Goal: Task Accomplishment & Management: Manage account settings

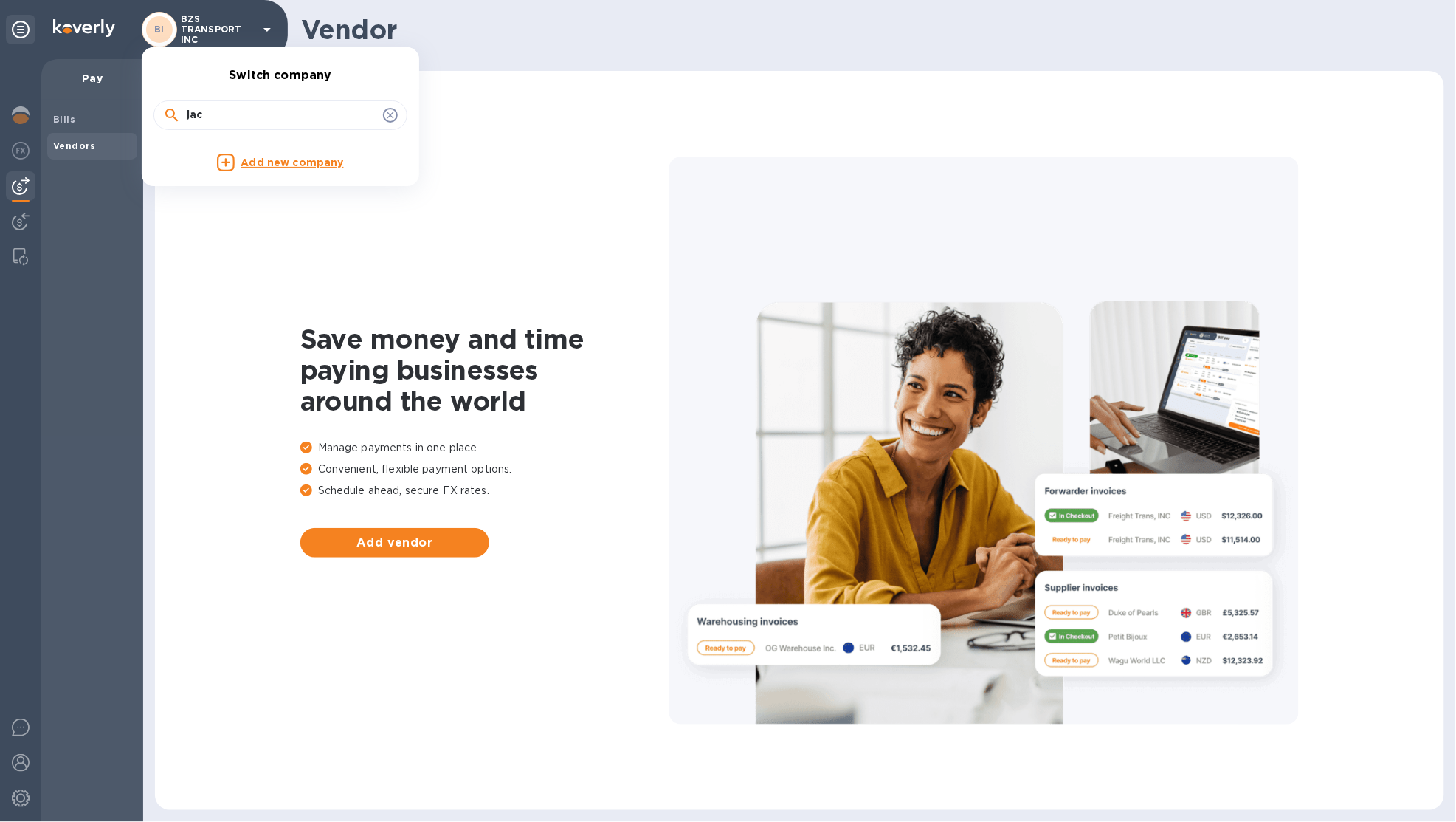
drag, startPoint x: 224, startPoint y: 112, endPoint x: 161, endPoint y: 102, distance: 63.8
click at [161, 102] on div "jac" at bounding box center [281, 115] width 254 height 30
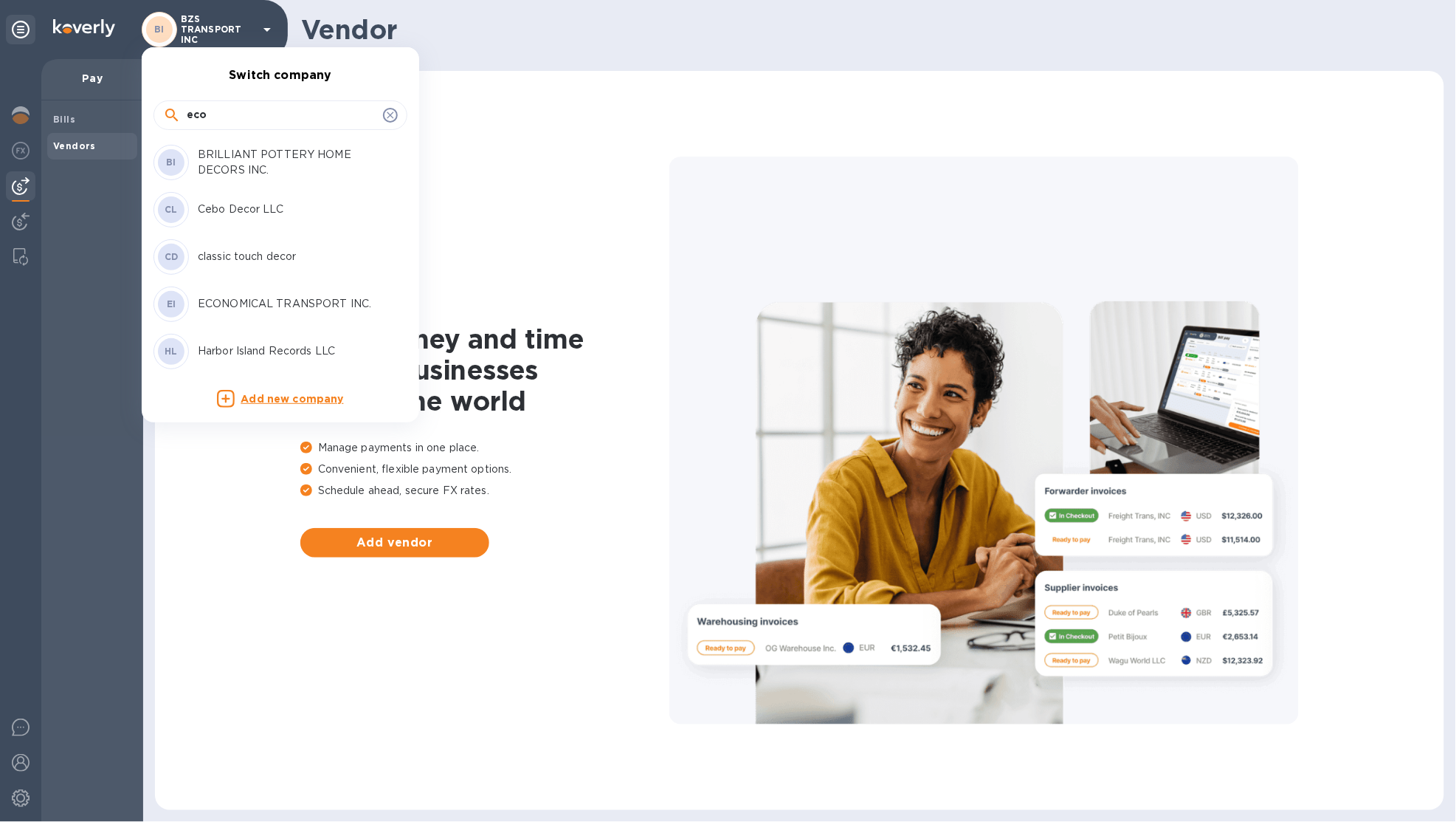
type input "eco"
click at [284, 304] on p "ECONOMICAL TRANSPORT INC." at bounding box center [290, 304] width 186 height 16
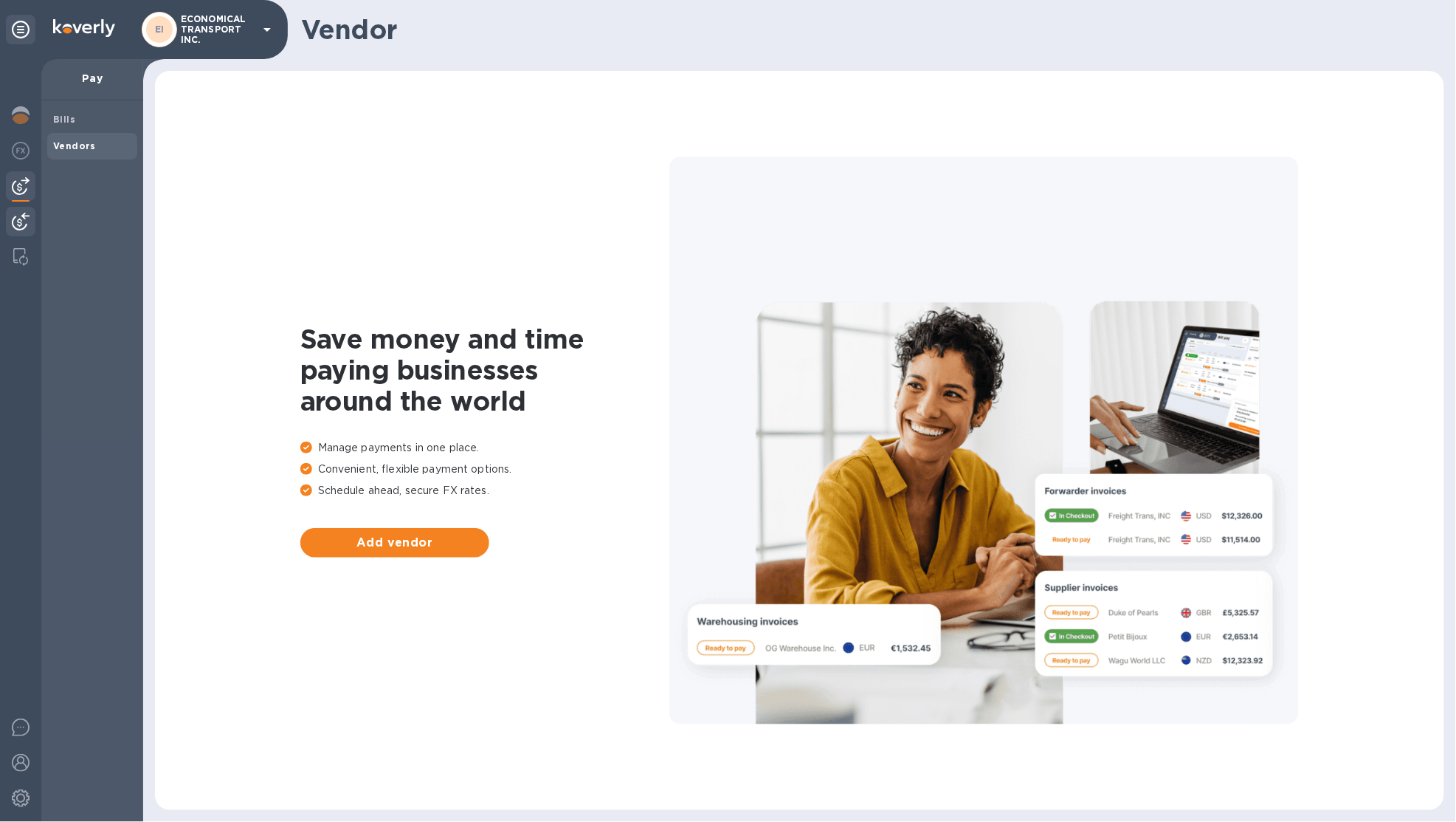
click at [7, 211] on div at bounding box center [21, 223] width 30 height 33
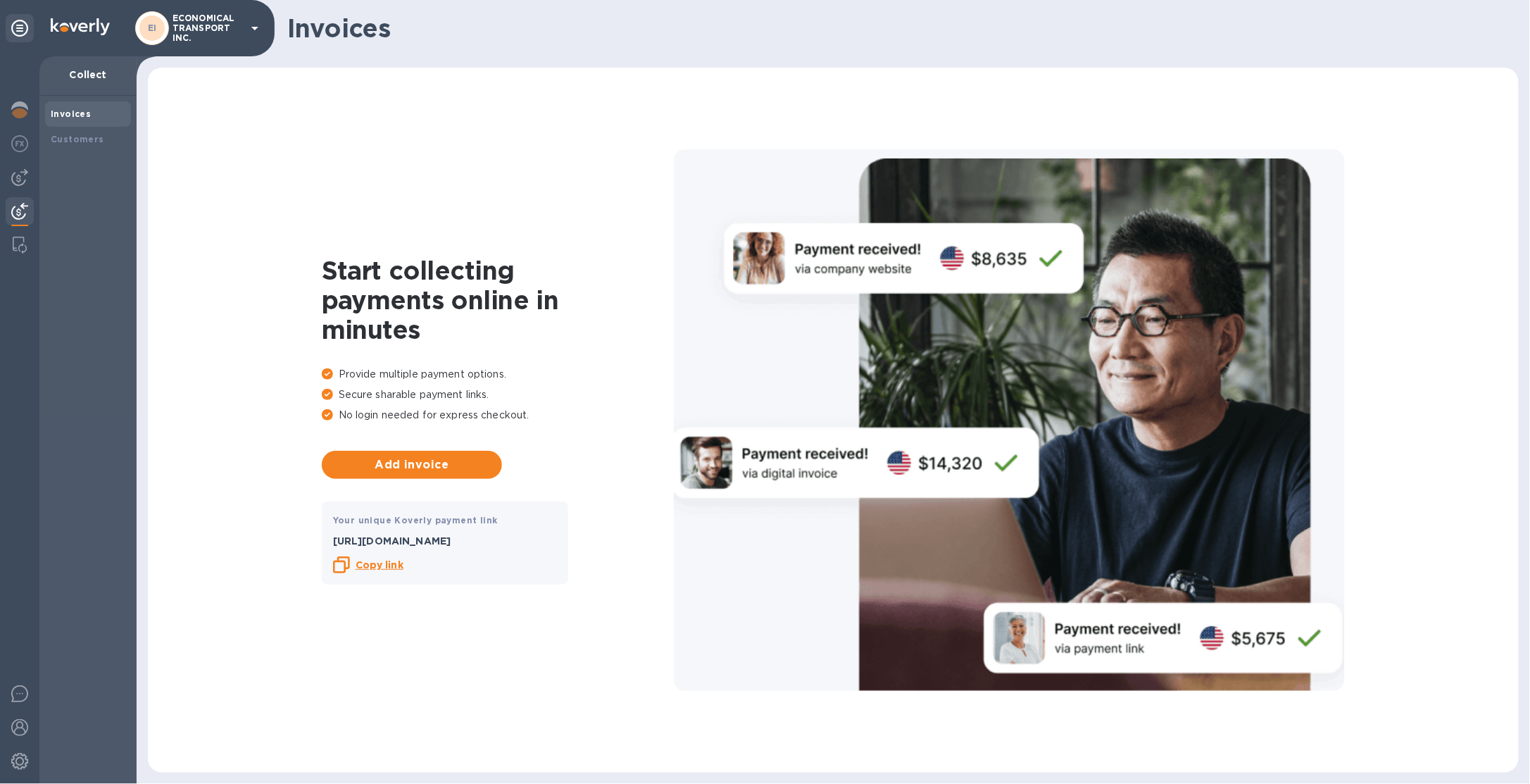
click at [233, 33] on p "ECONOMICAL TRANSPORT INC." at bounding box center [208, 28] width 70 height 30
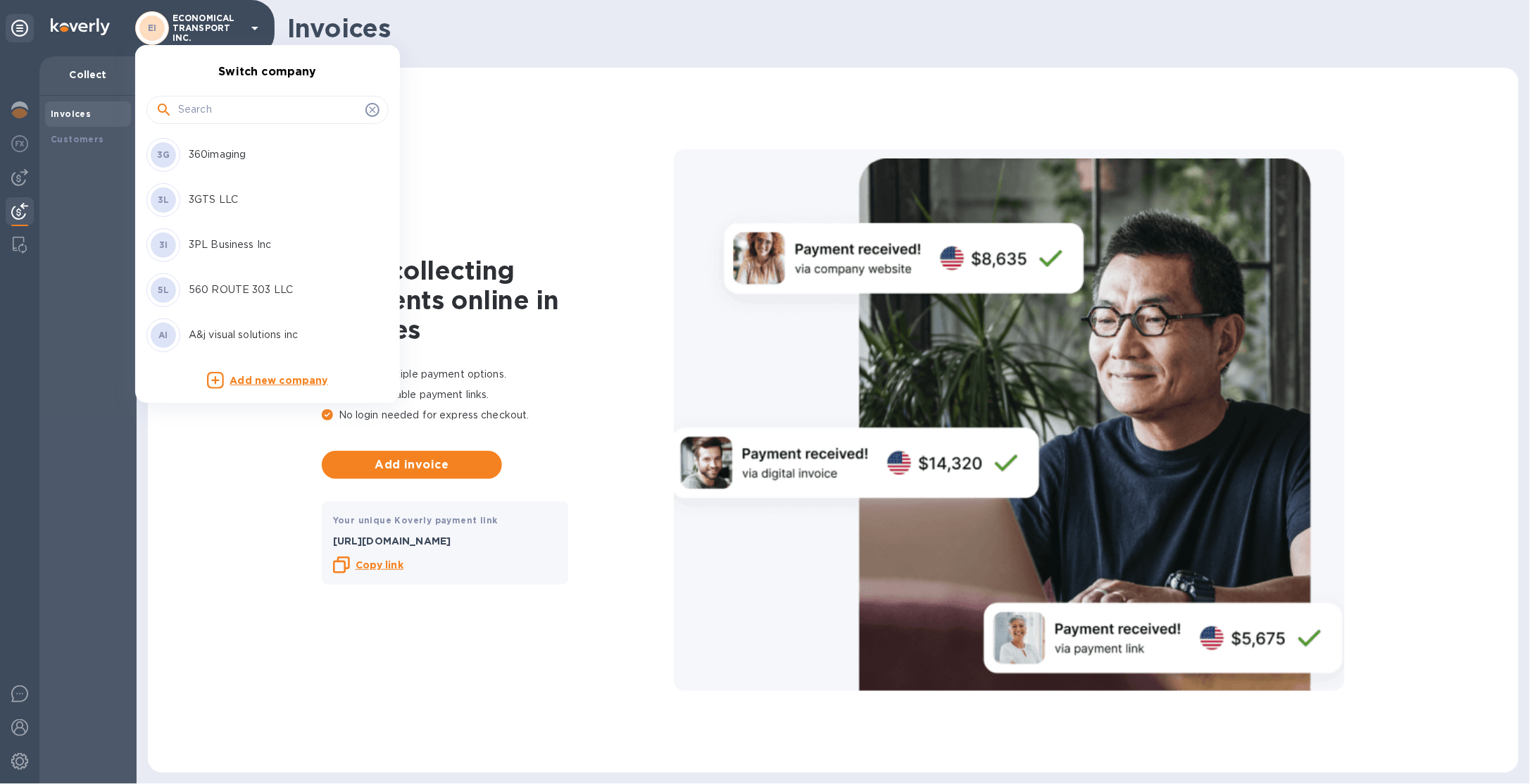
click at [244, 115] on input "text" at bounding box center [269, 110] width 182 height 21
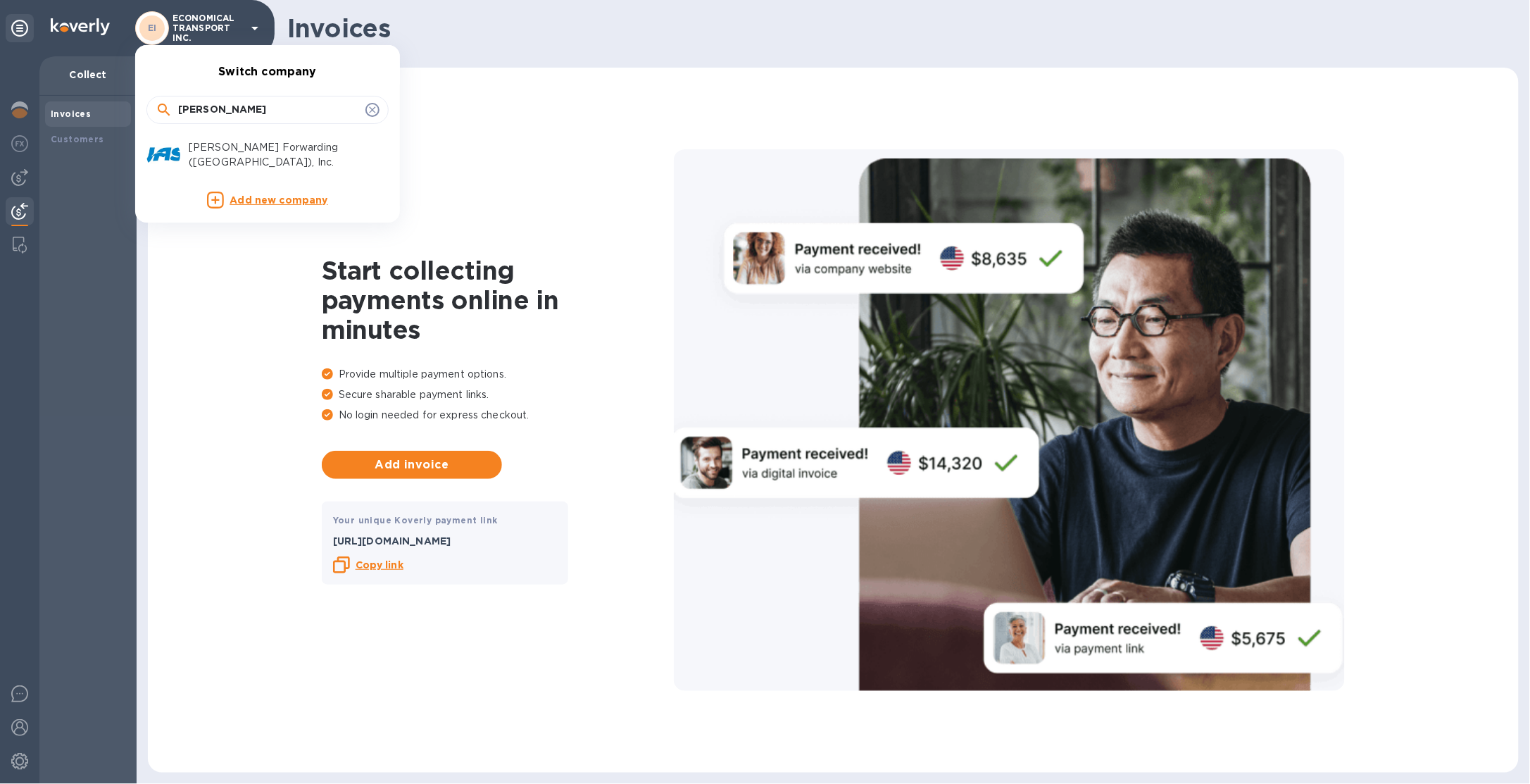
type input "jas"
click at [246, 154] on p "[PERSON_NAME] Forwarding ([GEOGRAPHIC_DATA]), Inc." at bounding box center [277, 155] width 178 height 30
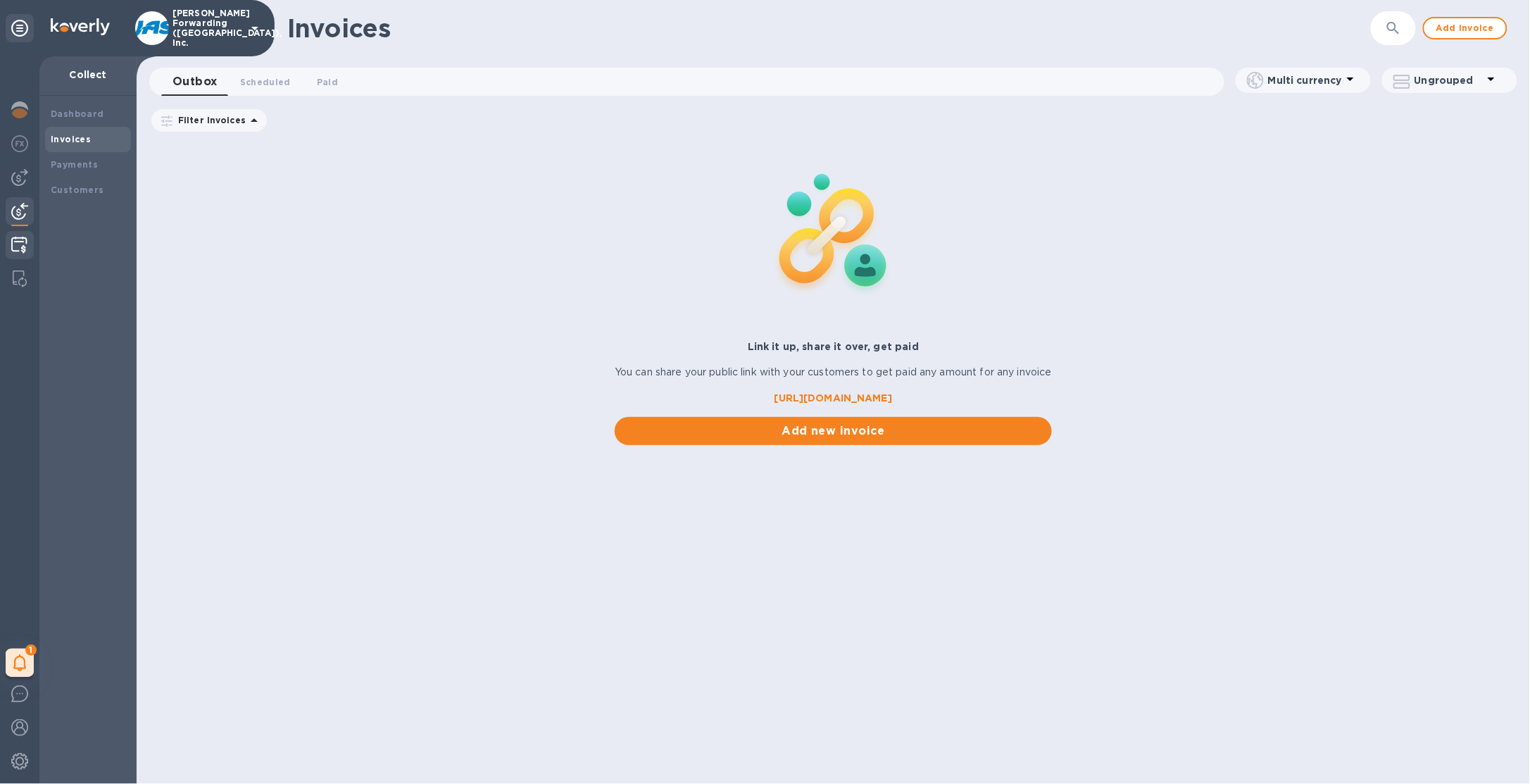
click at [18, 247] on img at bounding box center [19, 245] width 16 height 17
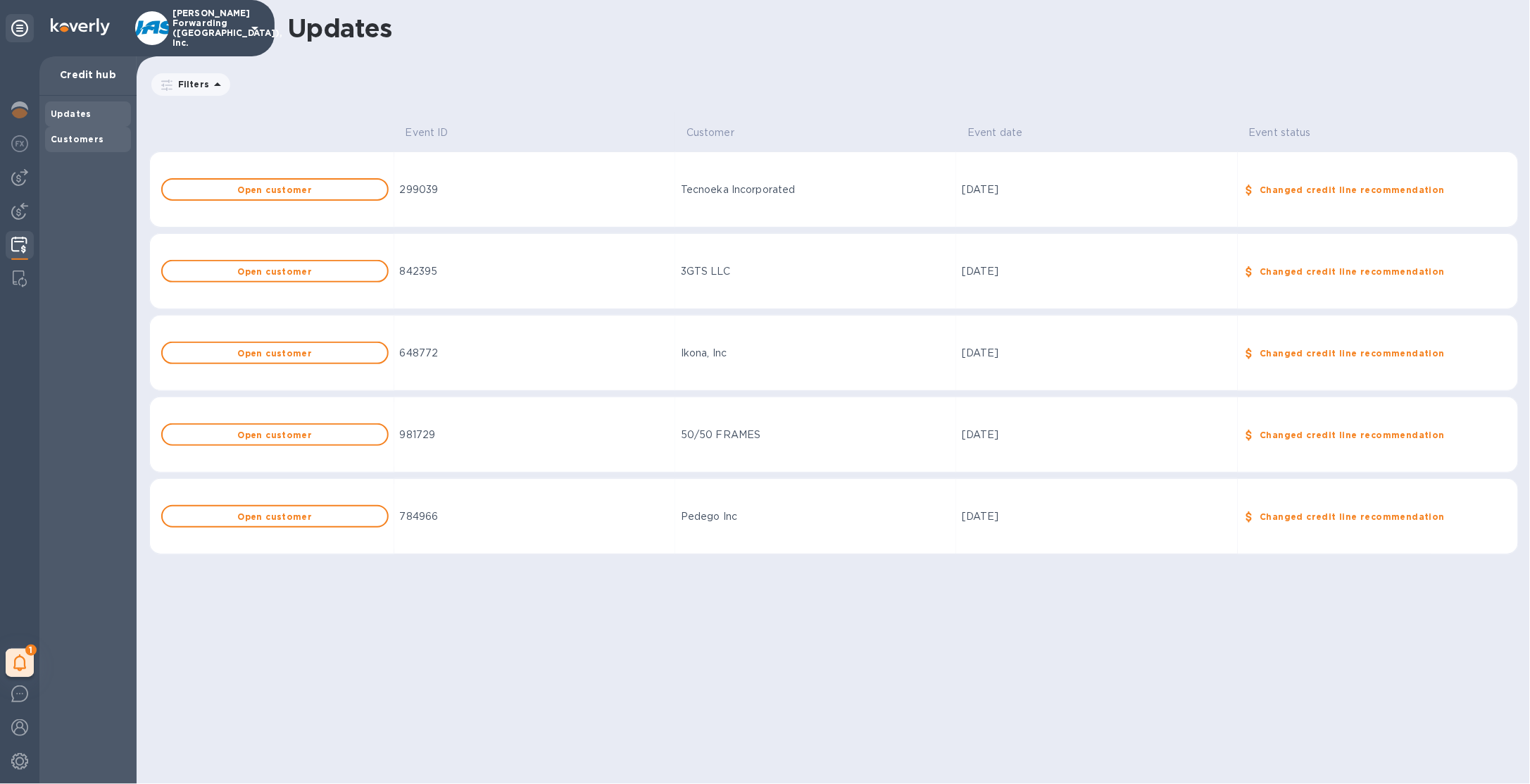
click at [74, 130] on div "Customers" at bounding box center [88, 140] width 86 height 25
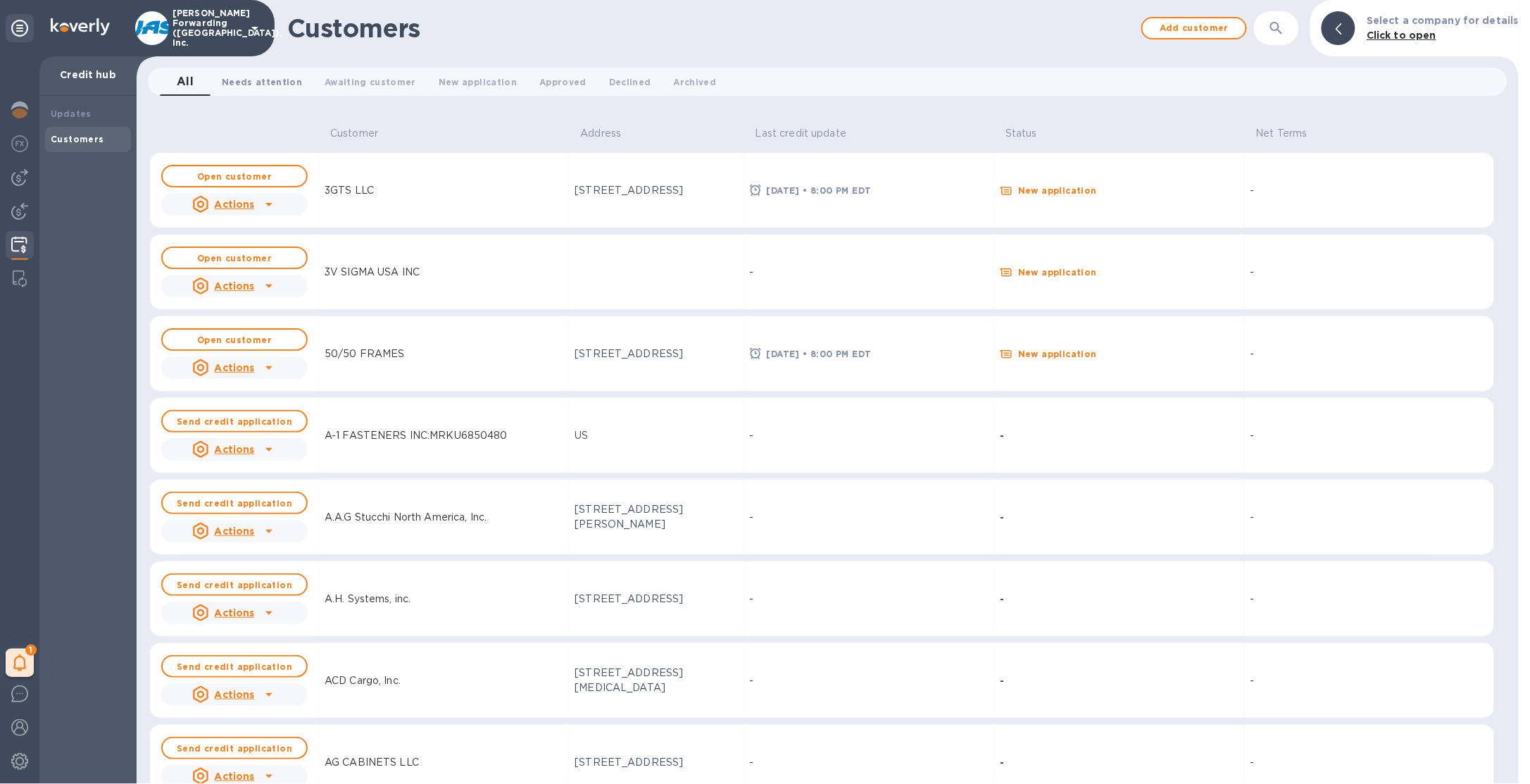
click at [248, 74] on span "Needs attention 0" at bounding box center [261, 81] width 80 height 15
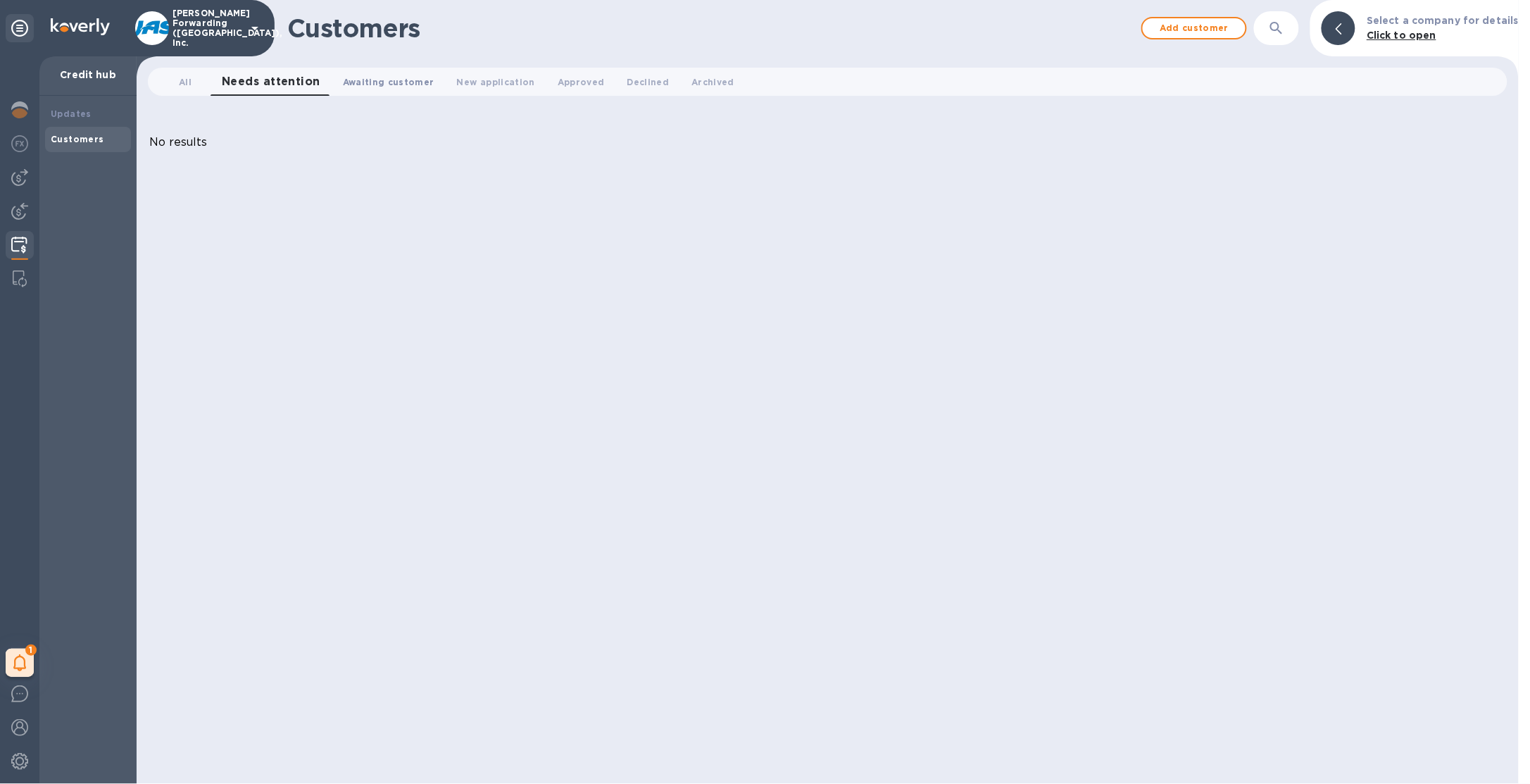
click at [378, 74] on span "Awaiting customer 0" at bounding box center [388, 81] width 91 height 15
click at [499, 82] on span "New application 0" at bounding box center [502, 81] width 78 height 15
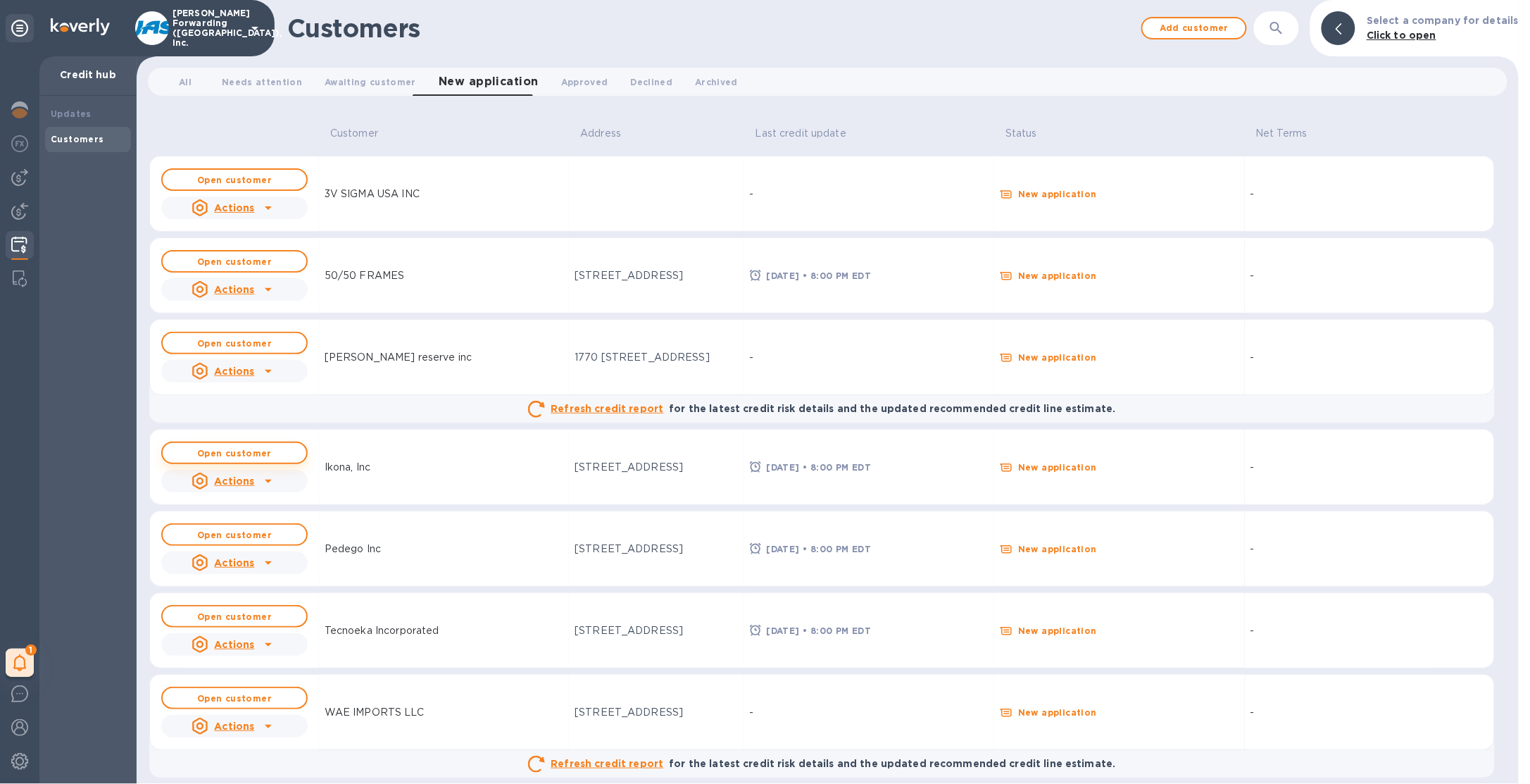
scroll to position [76, 0]
click at [264, 454] on b "Open customer" at bounding box center [234, 455] width 74 height 11
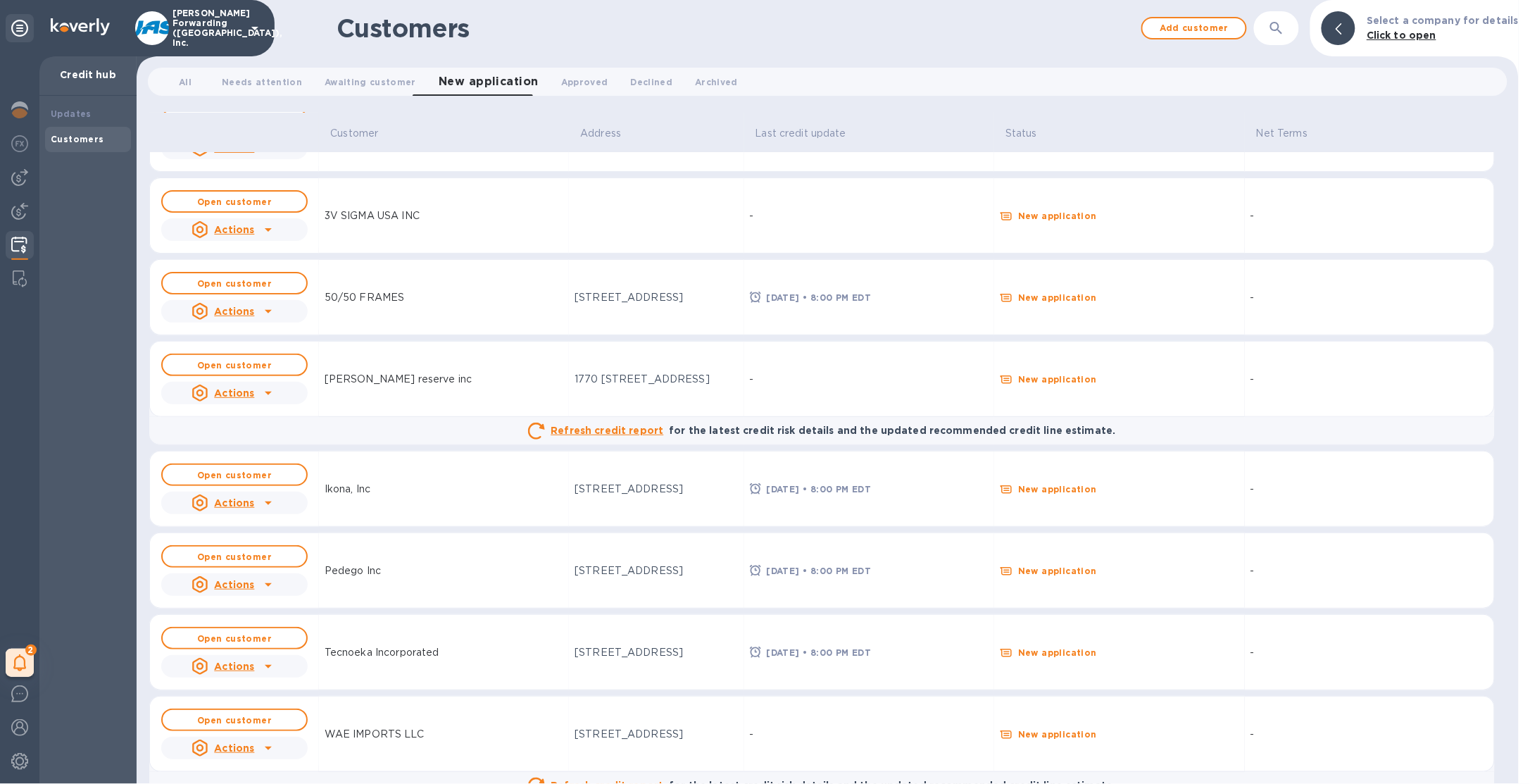
scroll to position [70, 0]
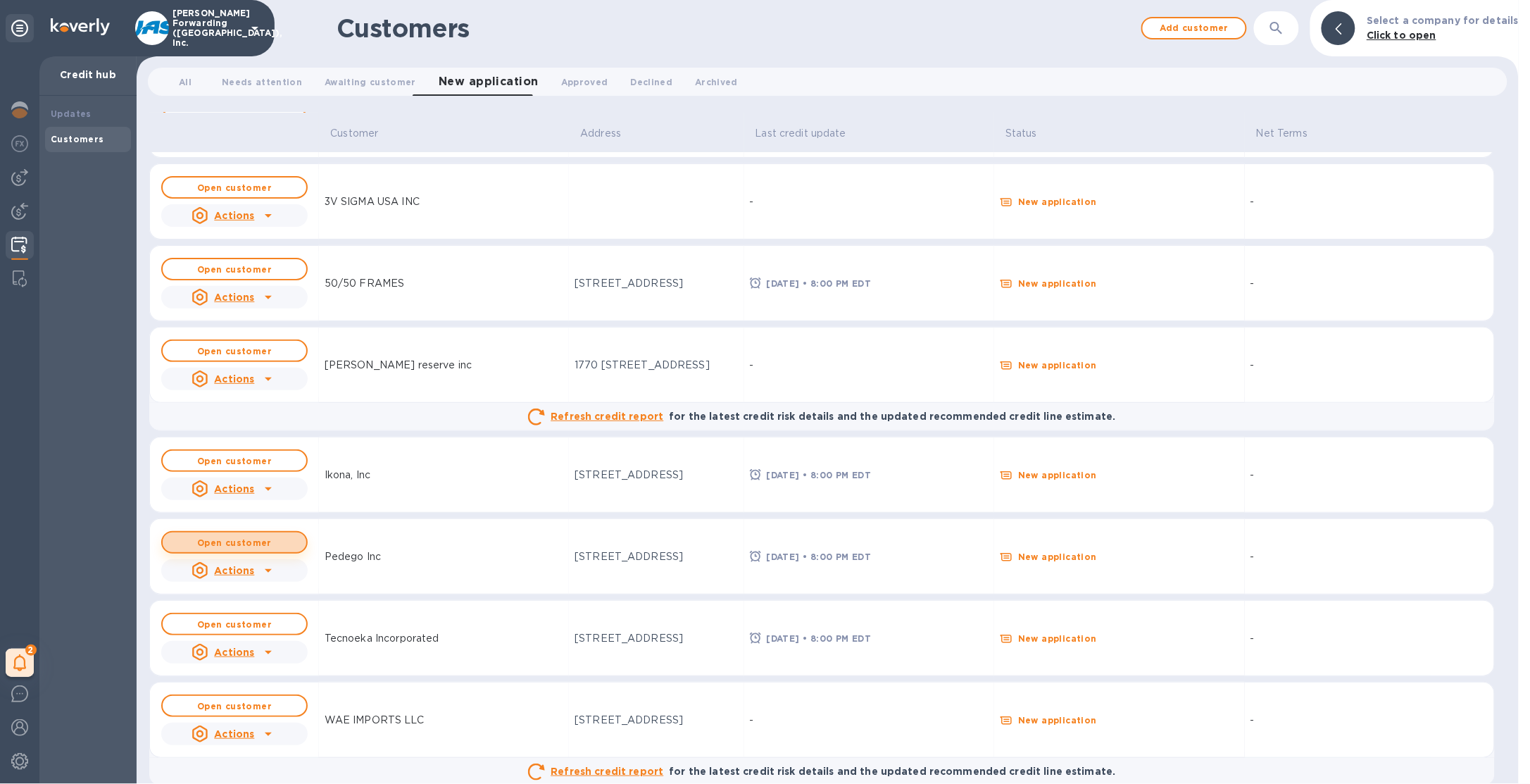
click at [268, 538] on b "Open customer" at bounding box center [234, 542] width 74 height 11
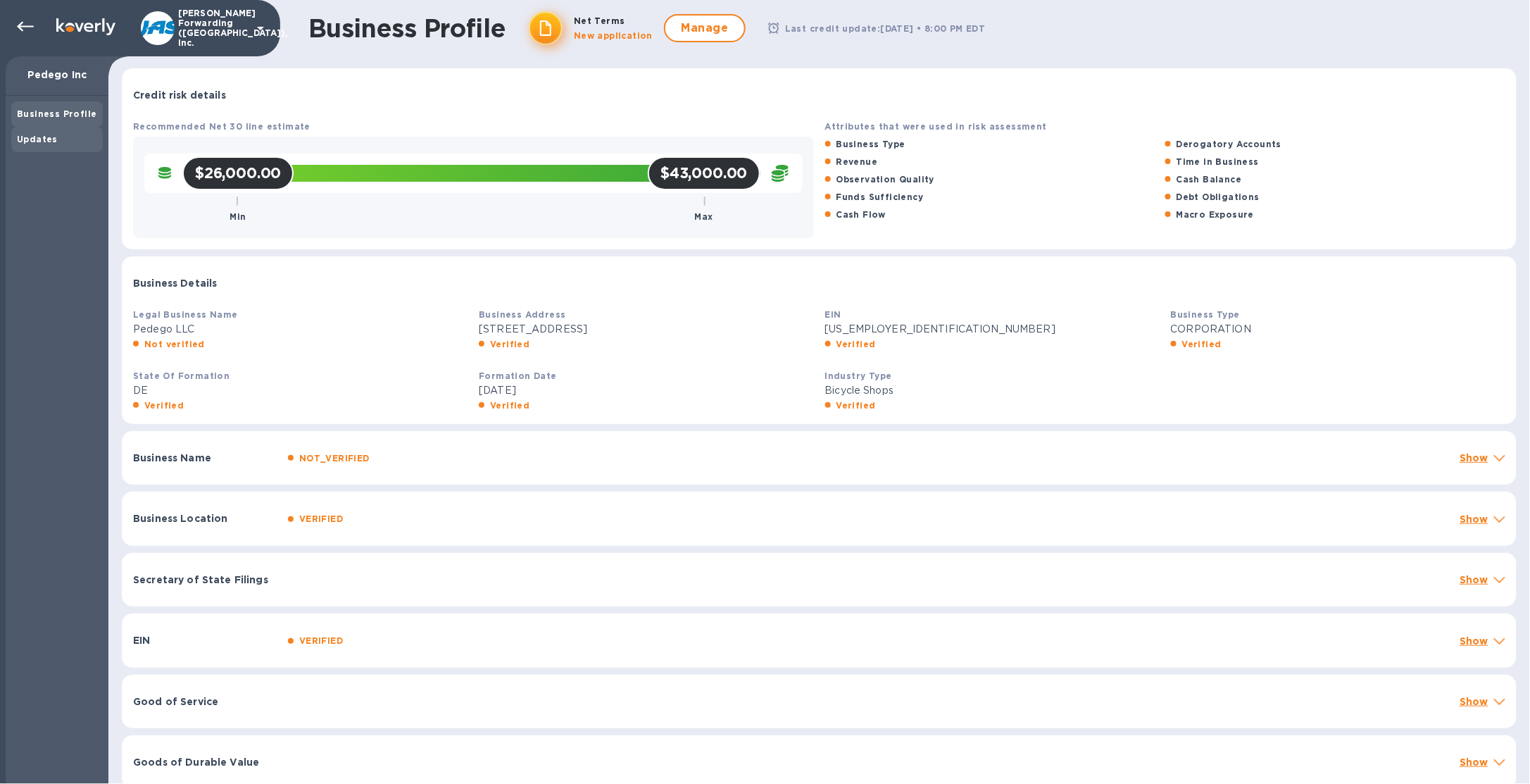
click at [58, 140] on div "Updates" at bounding box center [57, 140] width 80 height 14
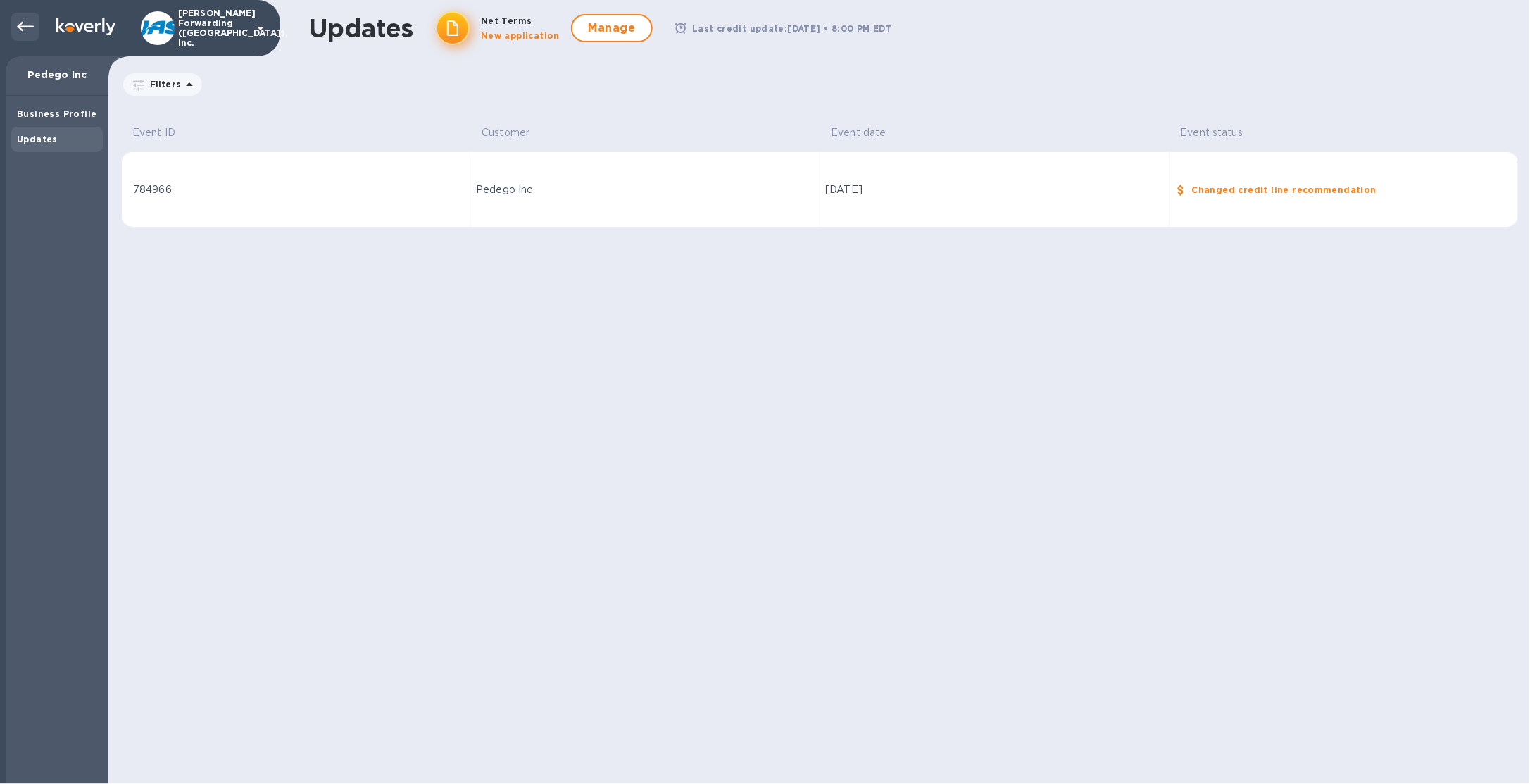
click at [34, 23] on div at bounding box center [26, 27] width 28 height 28
click at [79, 116] on b "Business Profile" at bounding box center [57, 113] width 79 height 11
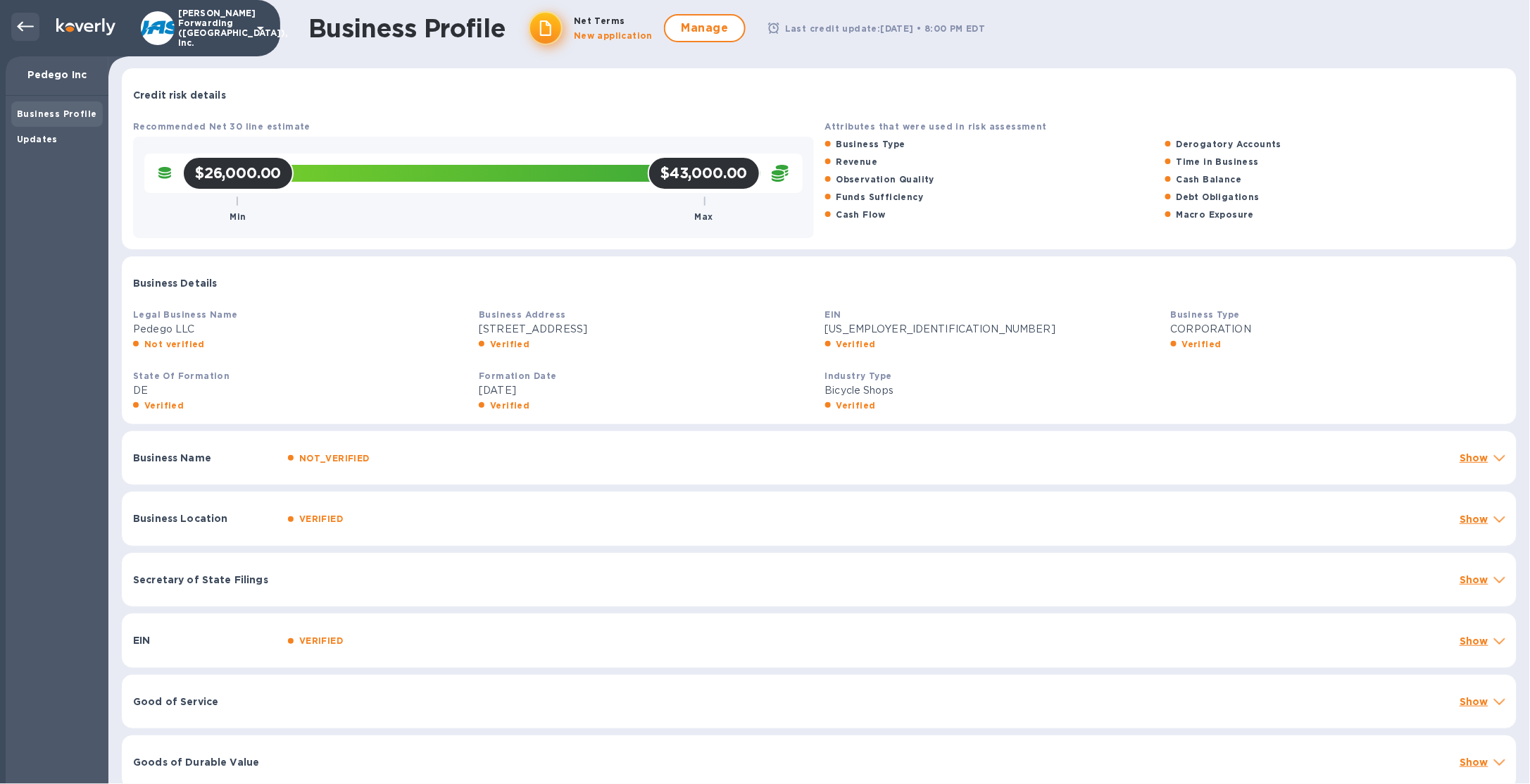
click at [17, 31] on icon at bounding box center [26, 27] width 17 height 17
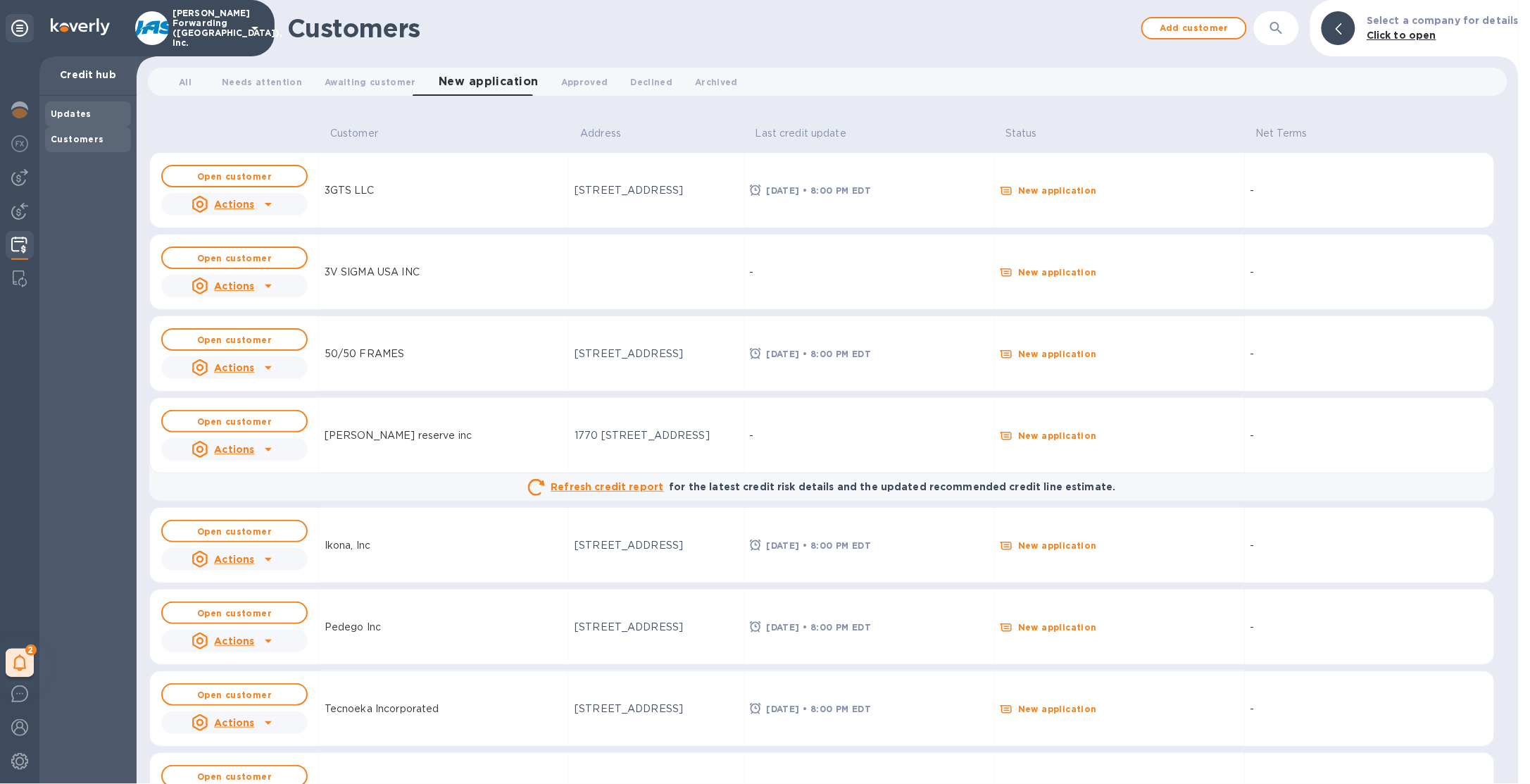
click at [92, 122] on div "Updates" at bounding box center [88, 114] width 86 height 25
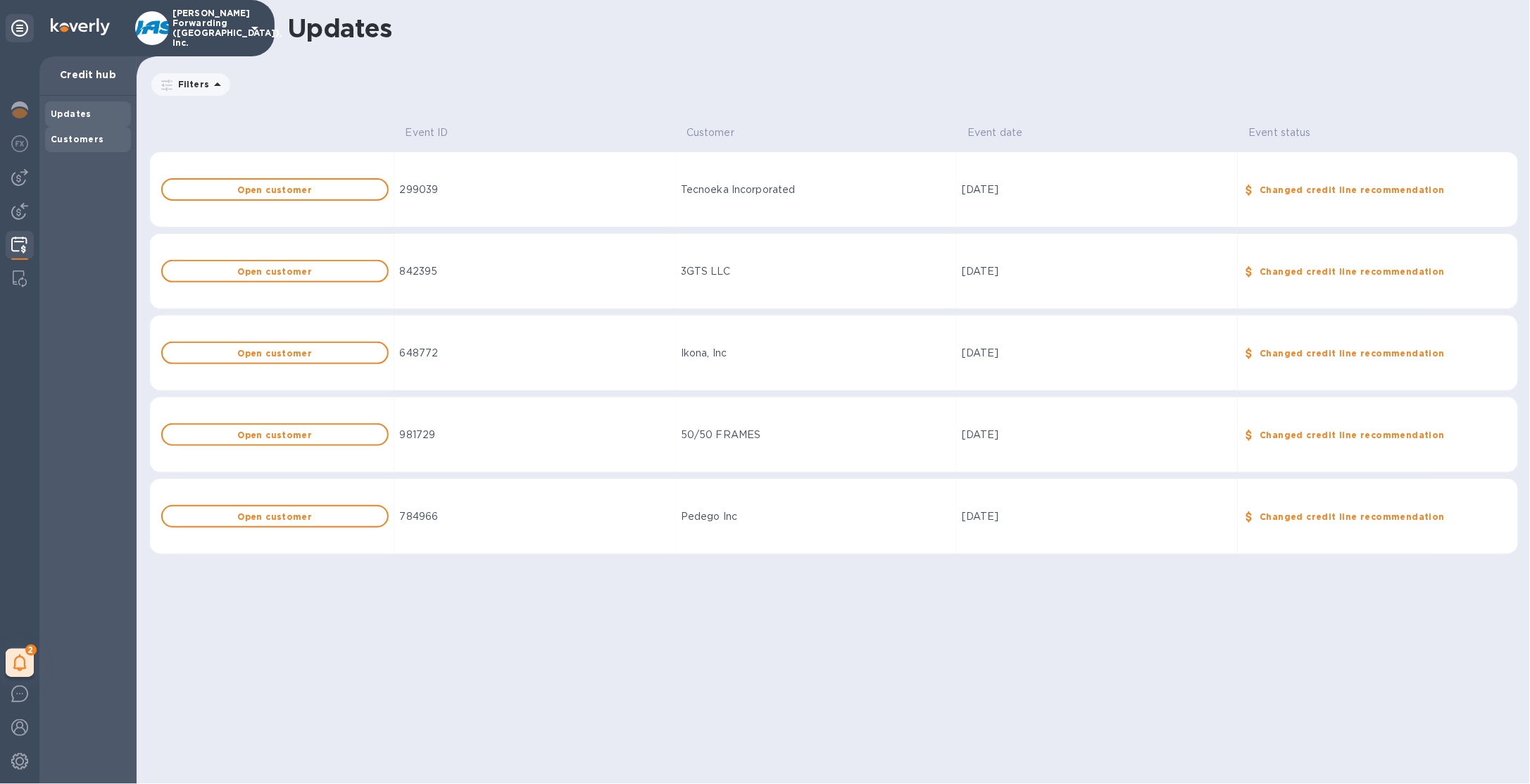
click at [94, 142] on b "Customers" at bounding box center [78, 139] width 54 height 11
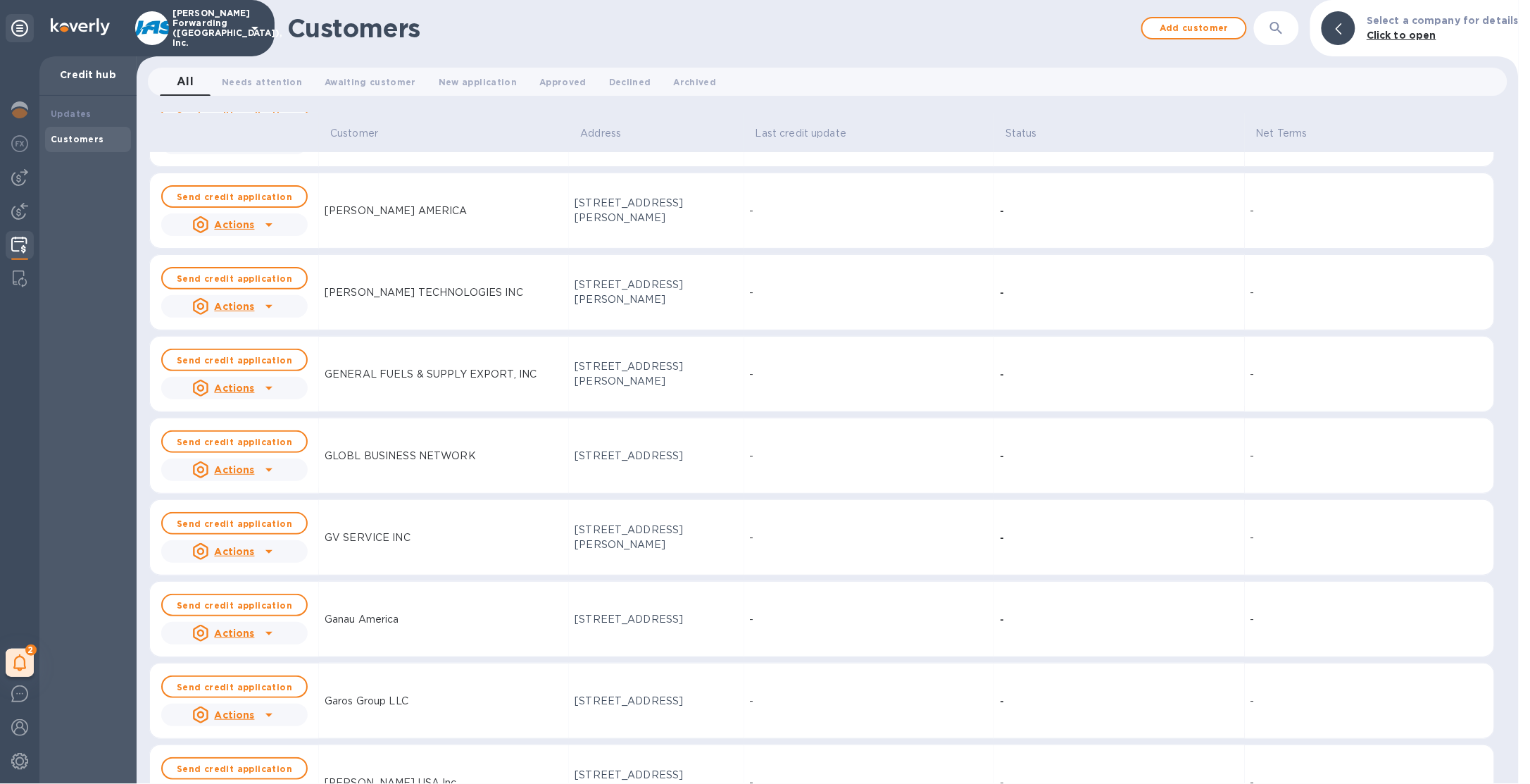
scroll to position [12326, 0]
click at [199, 22] on p "JAS Forwarding (USA), Inc." at bounding box center [208, 28] width 70 height 40
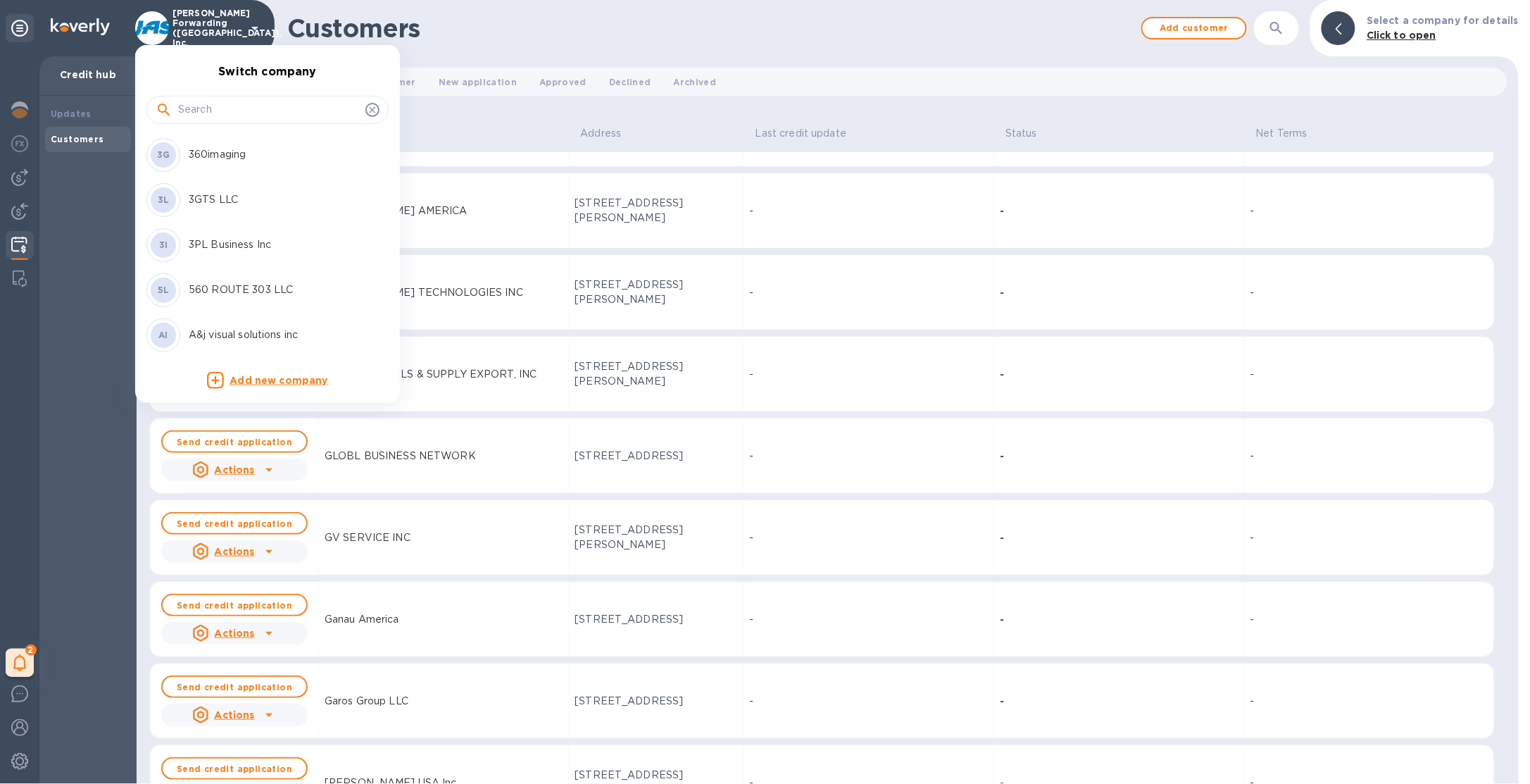
click at [261, 116] on input "text" at bounding box center [269, 110] width 182 height 21
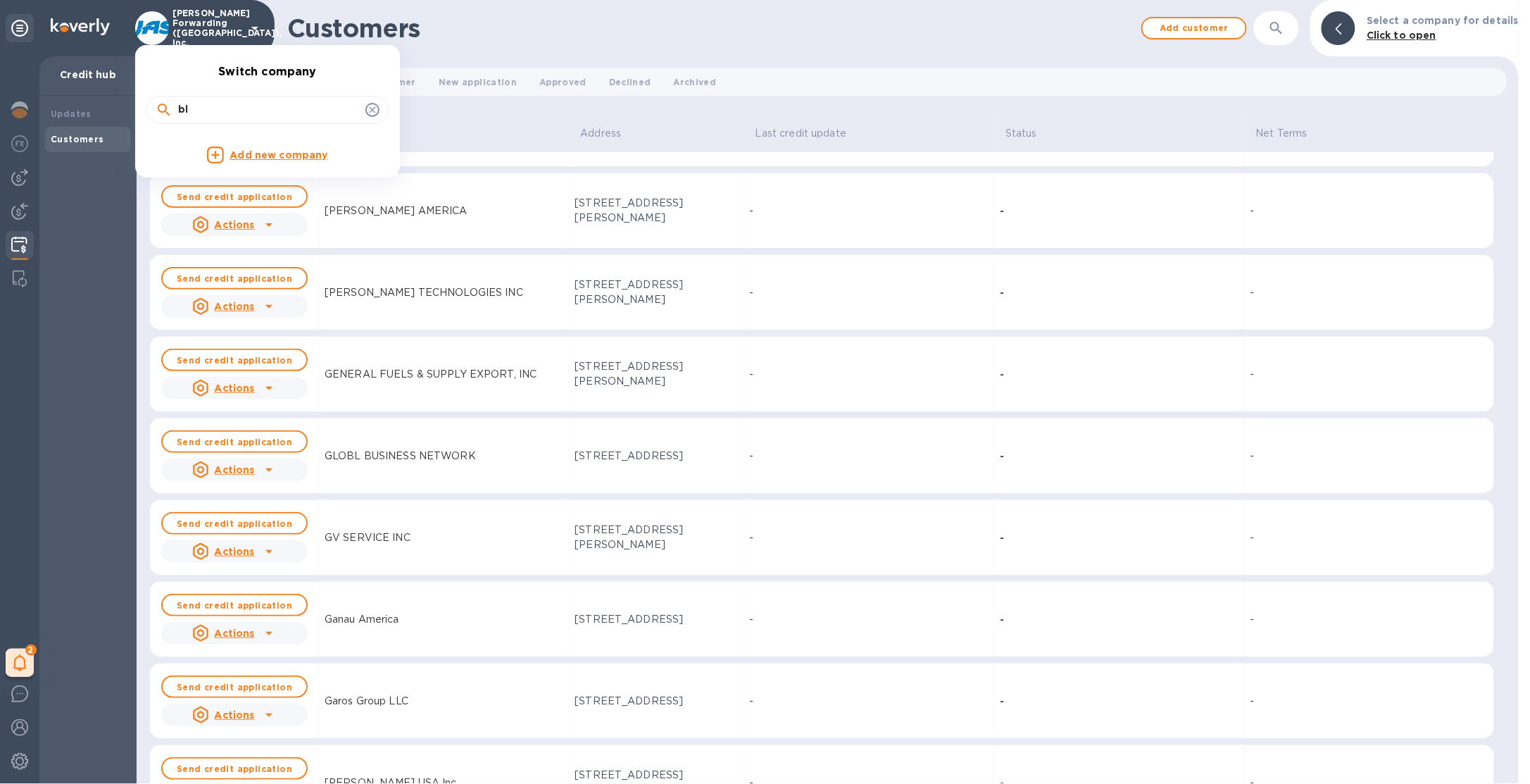
type input "b"
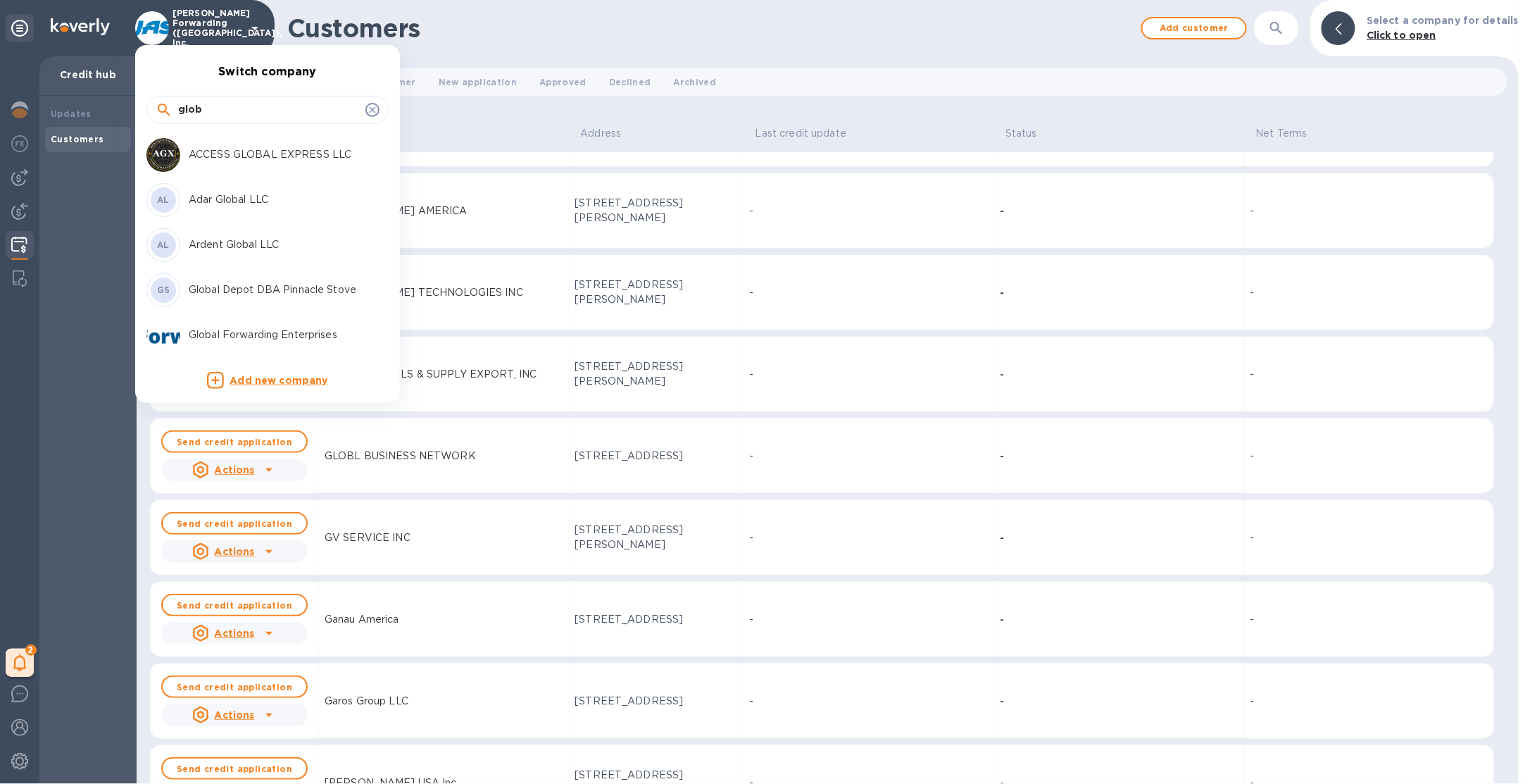
type input "glob"
click at [312, 331] on p "Global Forwarding Enterprises" at bounding box center [277, 334] width 178 height 15
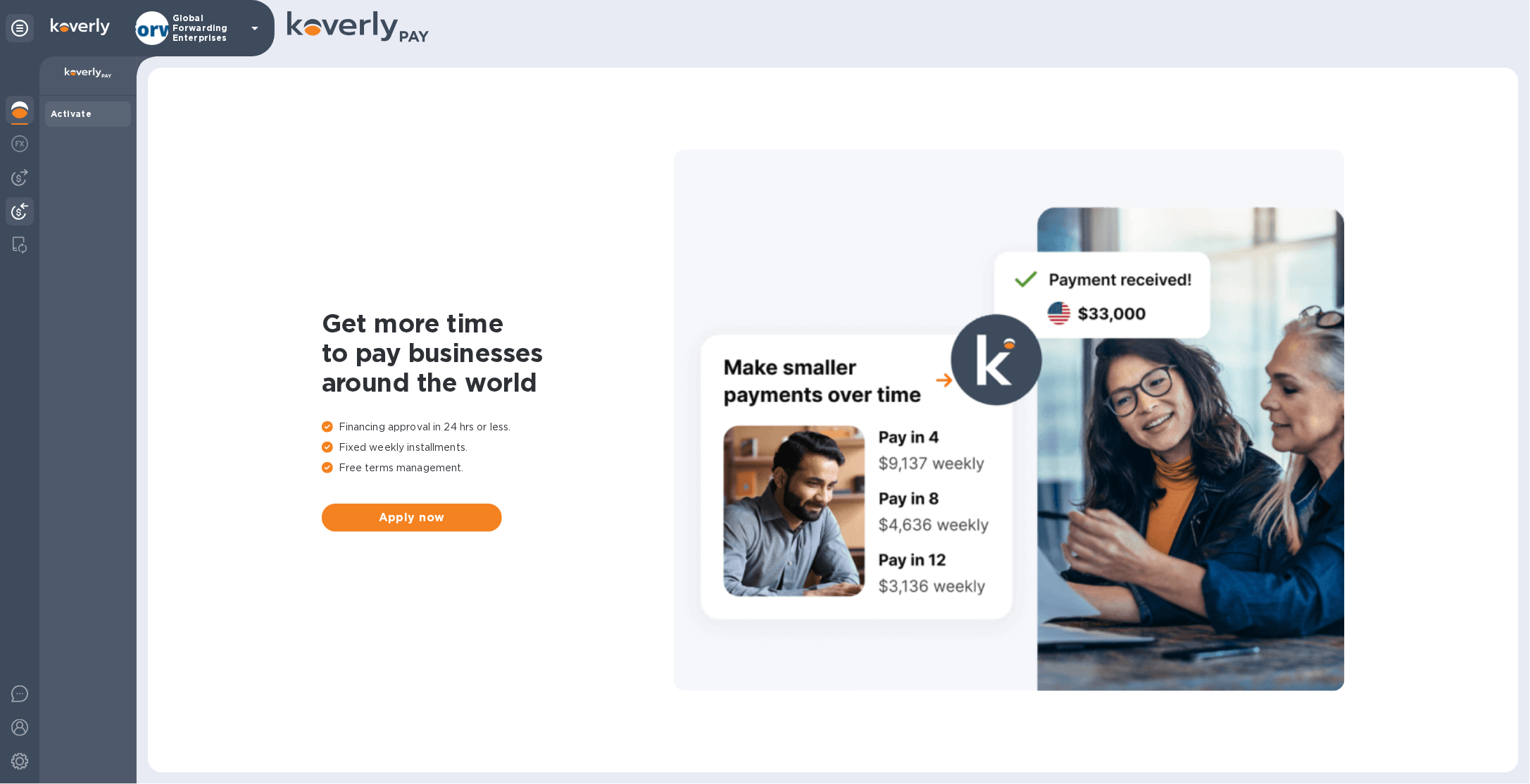
click at [23, 197] on div at bounding box center [20, 212] width 28 height 31
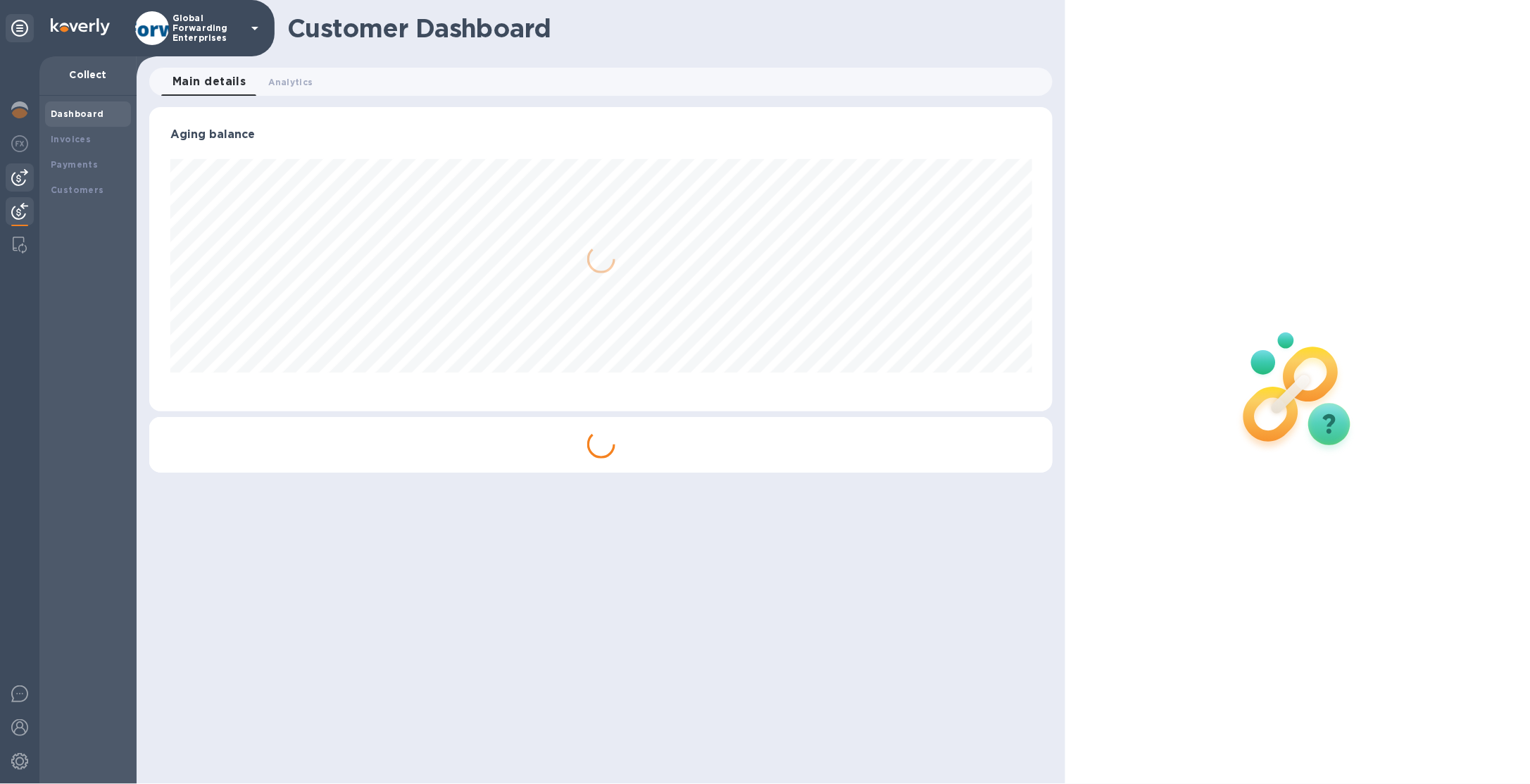
scroll to position [304, 904]
click at [23, 176] on img at bounding box center [20, 178] width 17 height 17
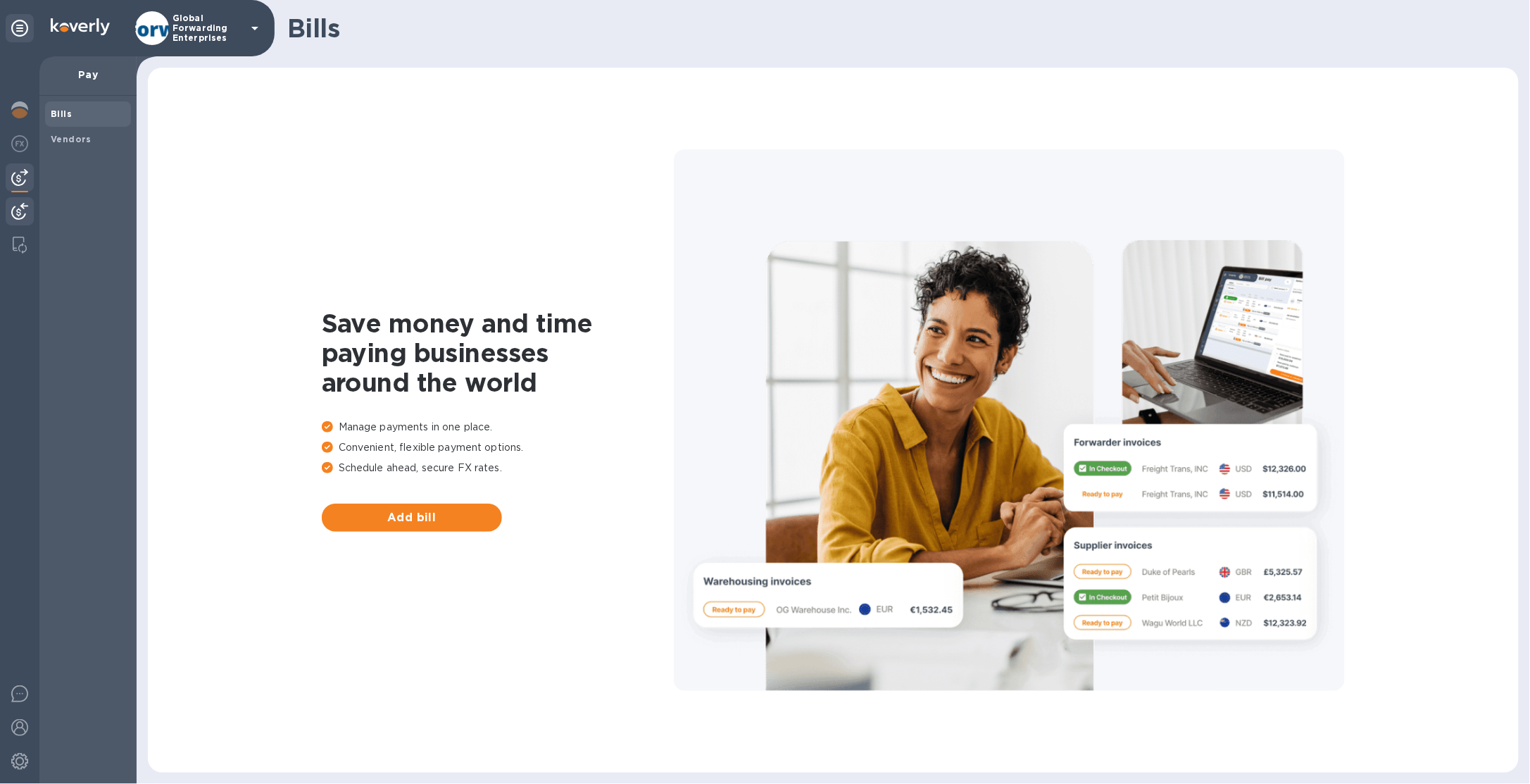
drag, startPoint x: 27, startPoint y: 210, endPoint x: 30, endPoint y: 201, distance: 9.5
click at [26, 209] on img at bounding box center [20, 211] width 17 height 17
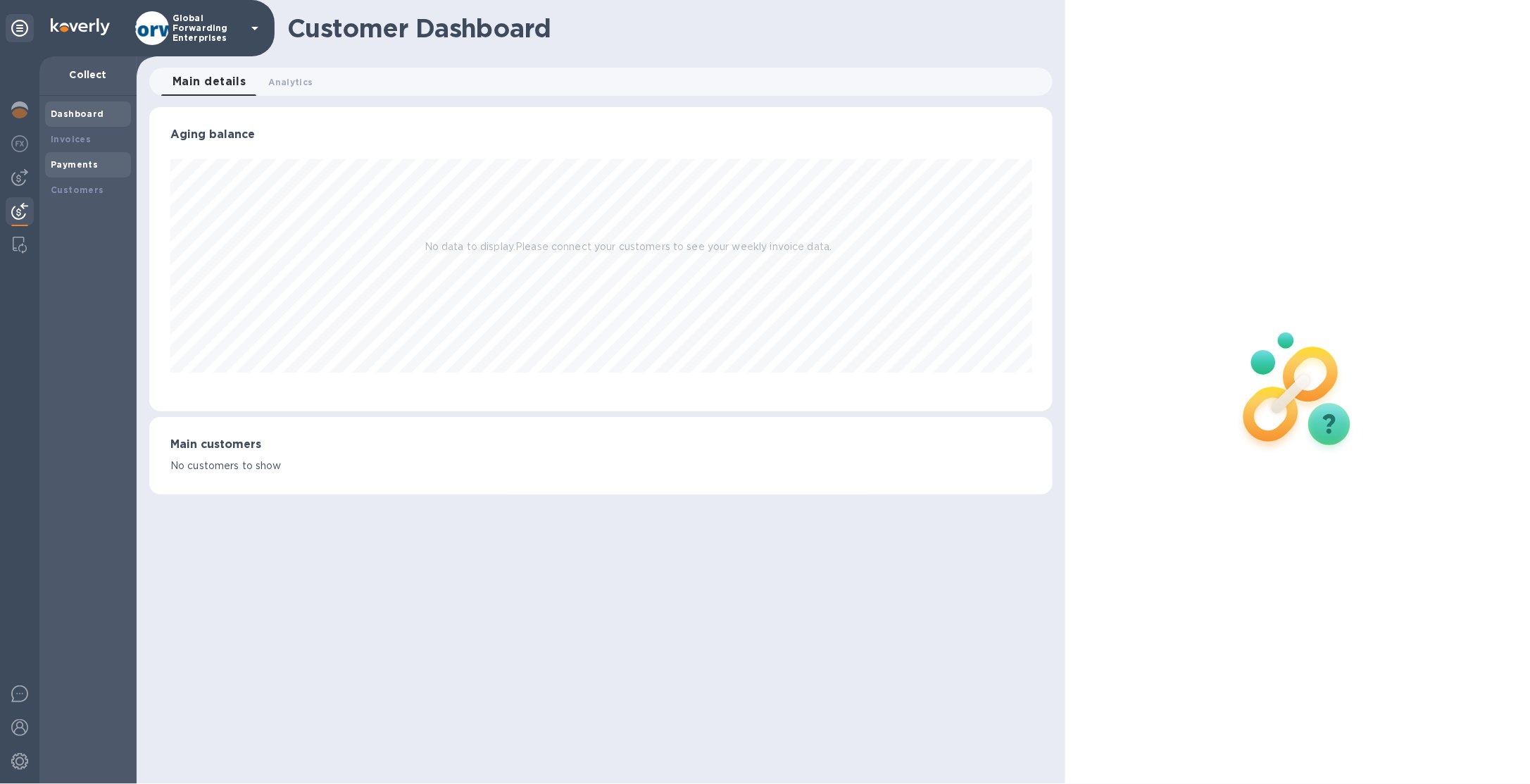
scroll to position [304, 904]
click at [106, 172] on div "Payments" at bounding box center [88, 165] width 86 height 25
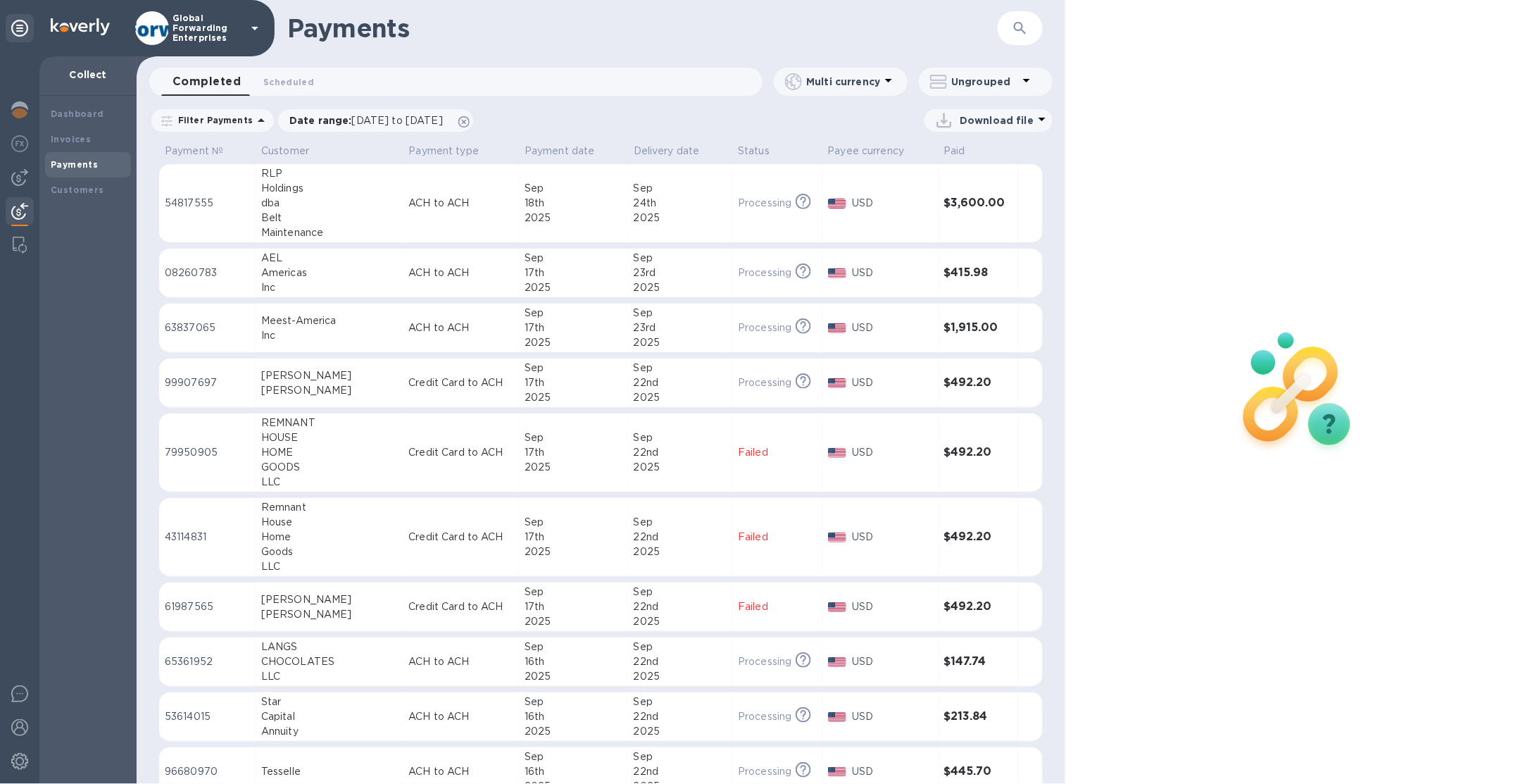
click at [200, 43] on div "Global Forwarding Enterprises" at bounding box center [199, 28] width 128 height 34
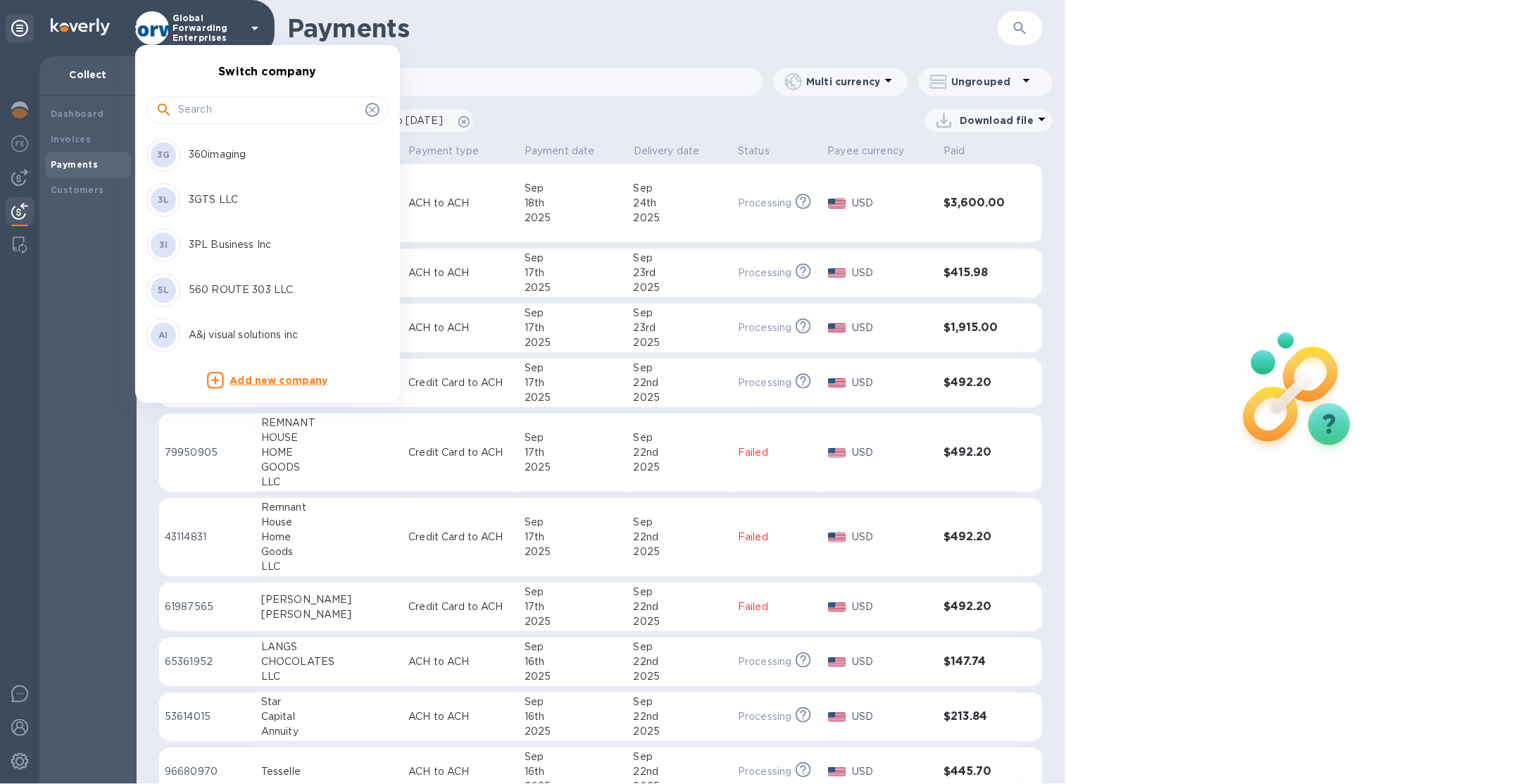
click at [214, 118] on input "text" at bounding box center [269, 110] width 182 height 21
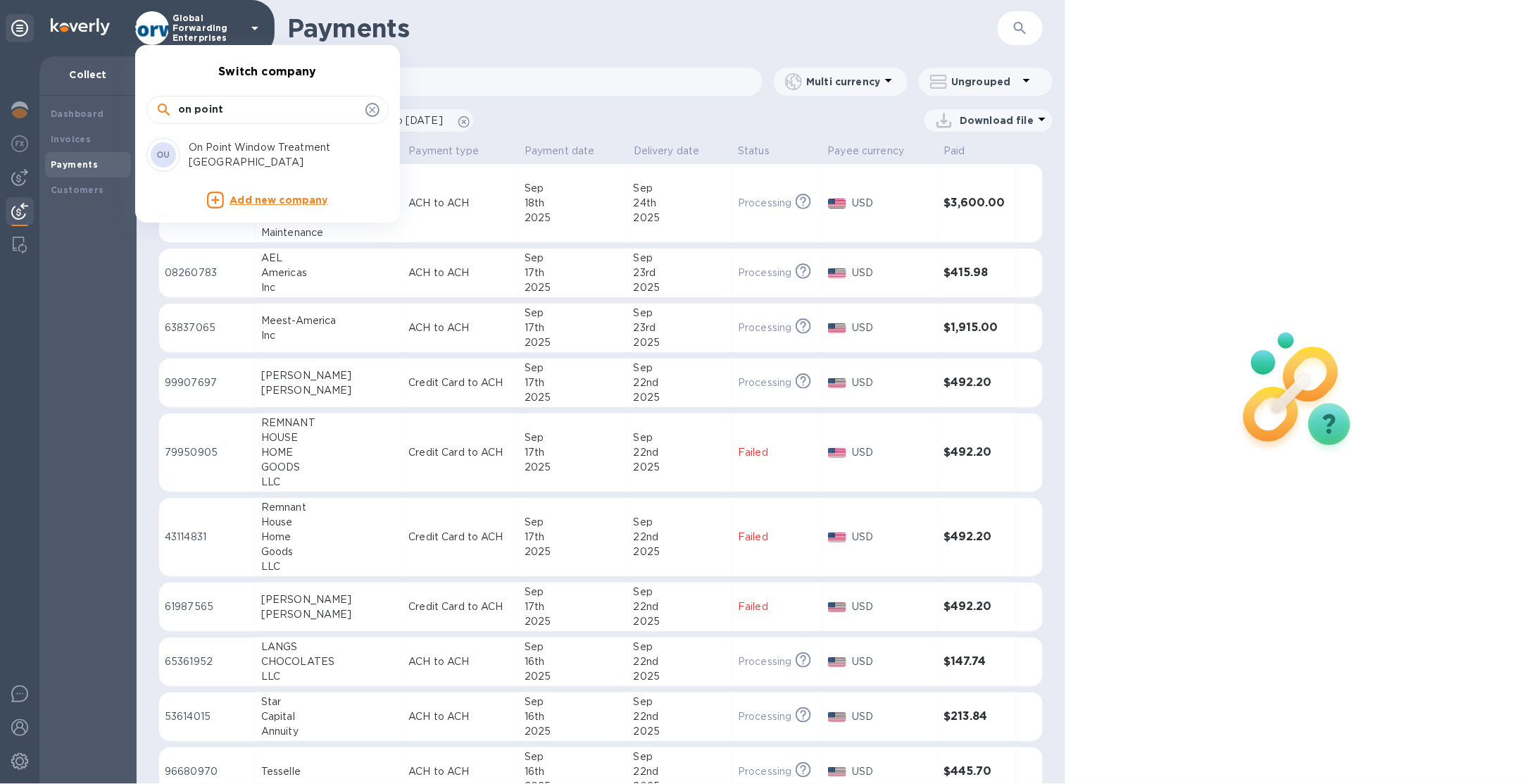
type input "on point"
click at [249, 160] on p "On Point Window Treatment USA" at bounding box center [277, 155] width 178 height 30
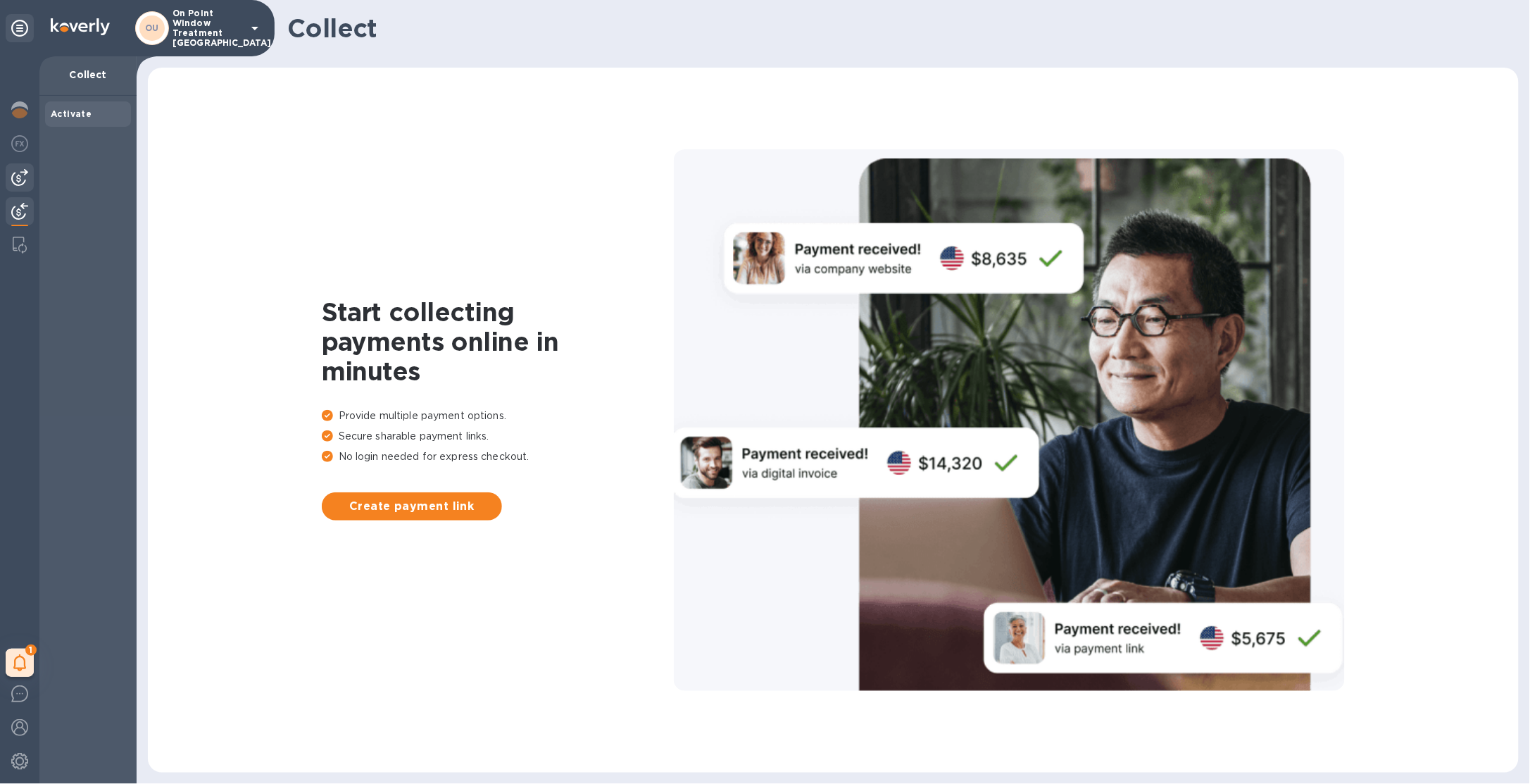
click at [10, 178] on div at bounding box center [20, 178] width 28 height 28
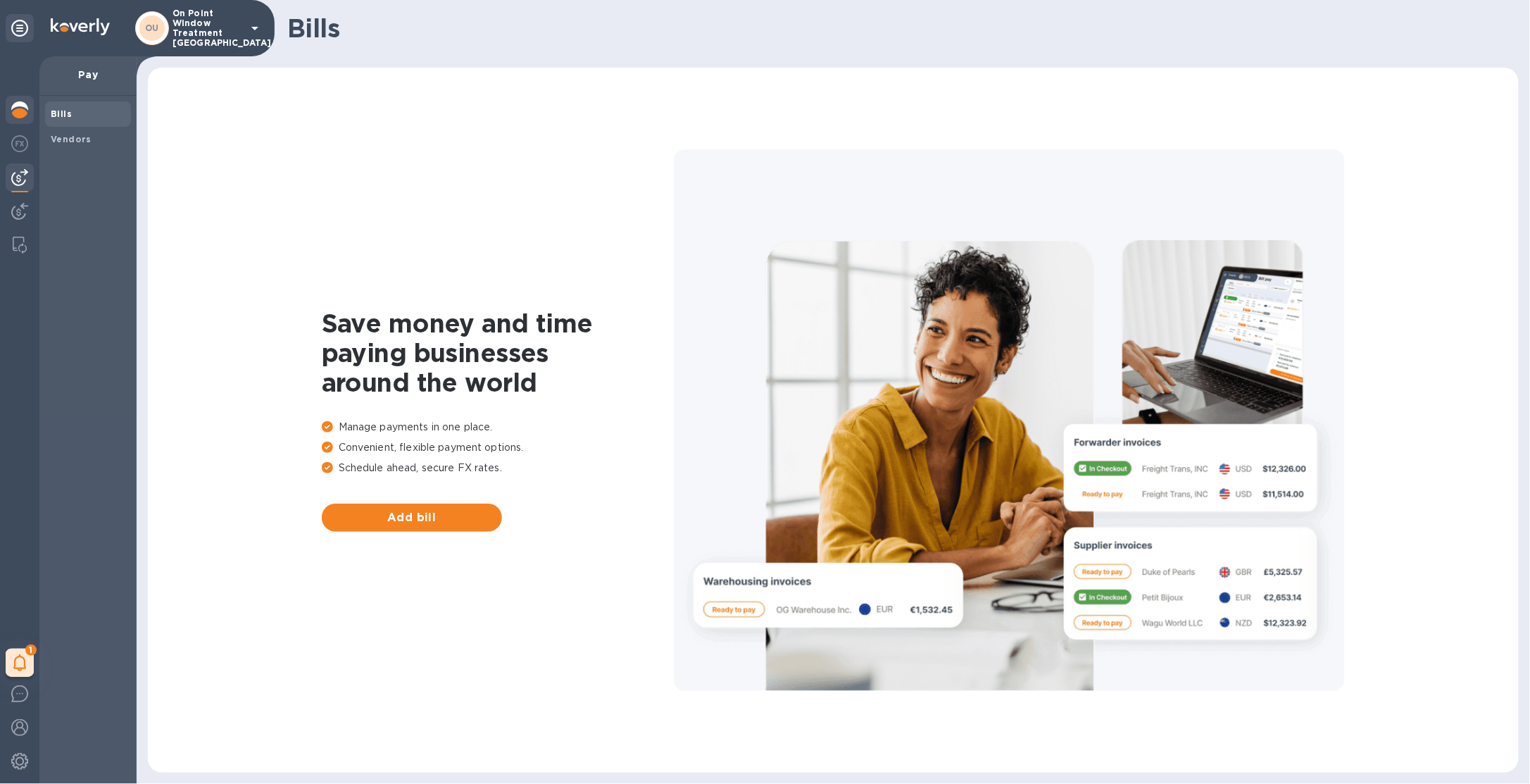
click at [30, 103] on div at bounding box center [20, 111] width 28 height 31
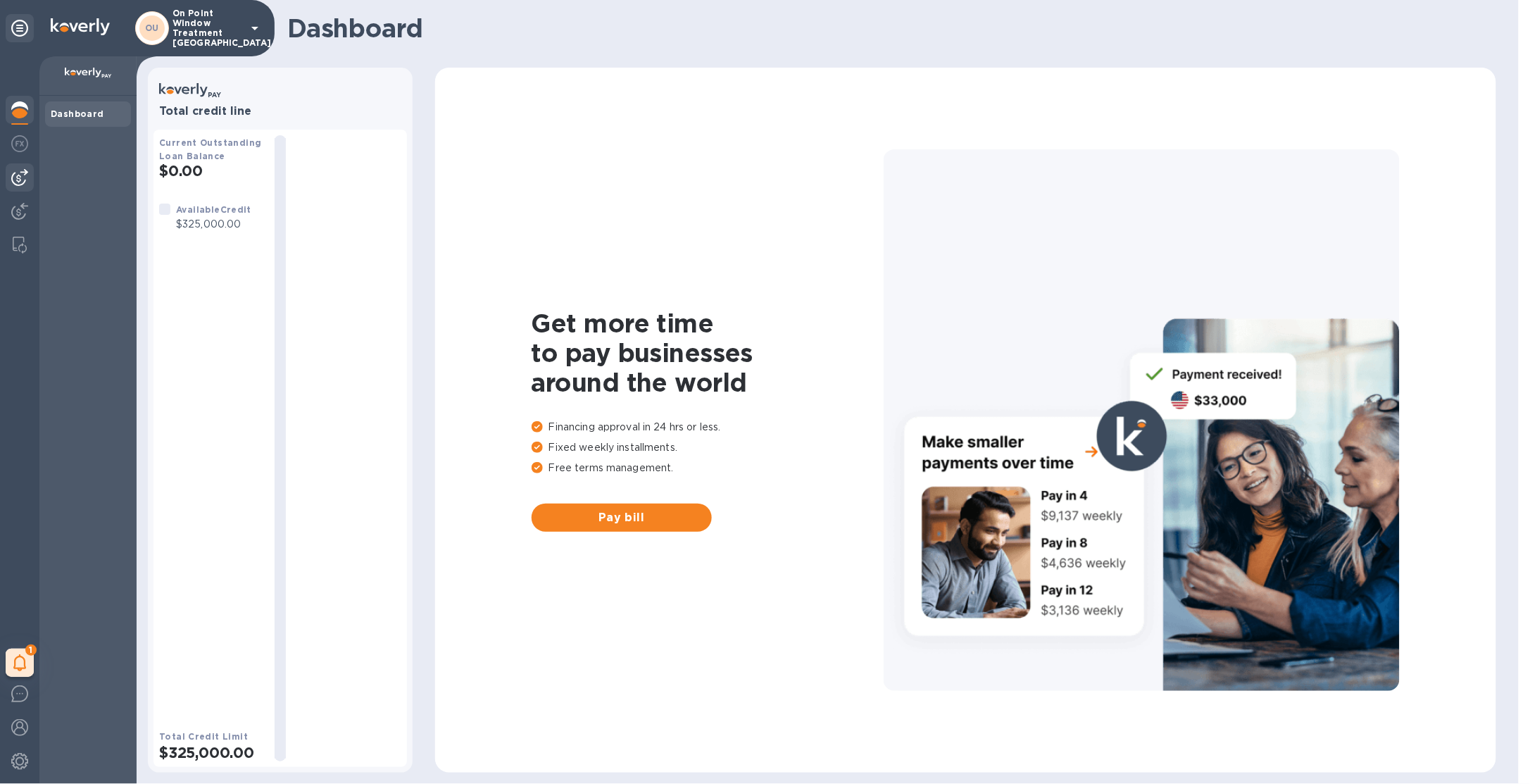
click at [20, 171] on img at bounding box center [20, 178] width 17 height 17
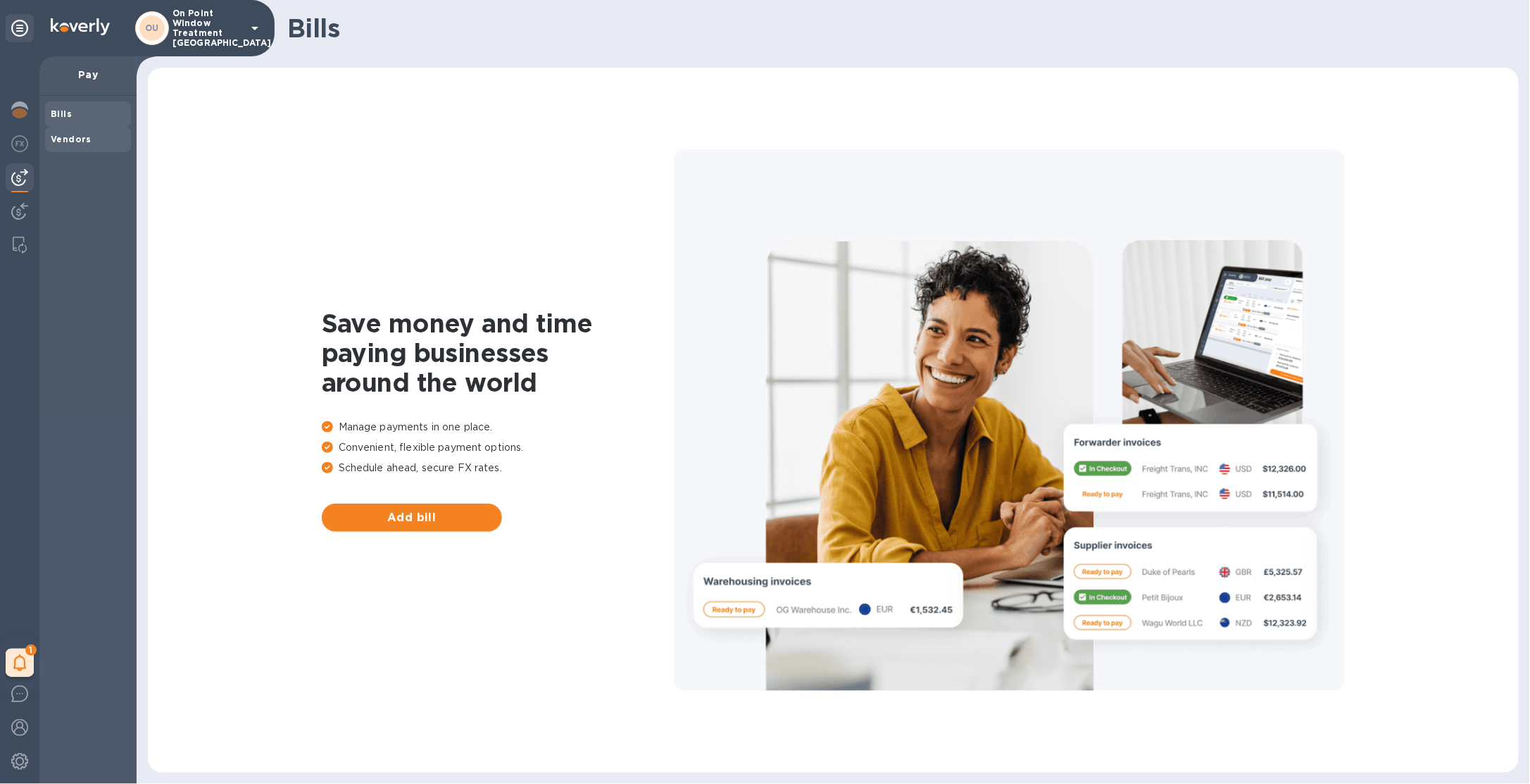
click at [48, 141] on div "Vendors" at bounding box center [88, 140] width 86 height 25
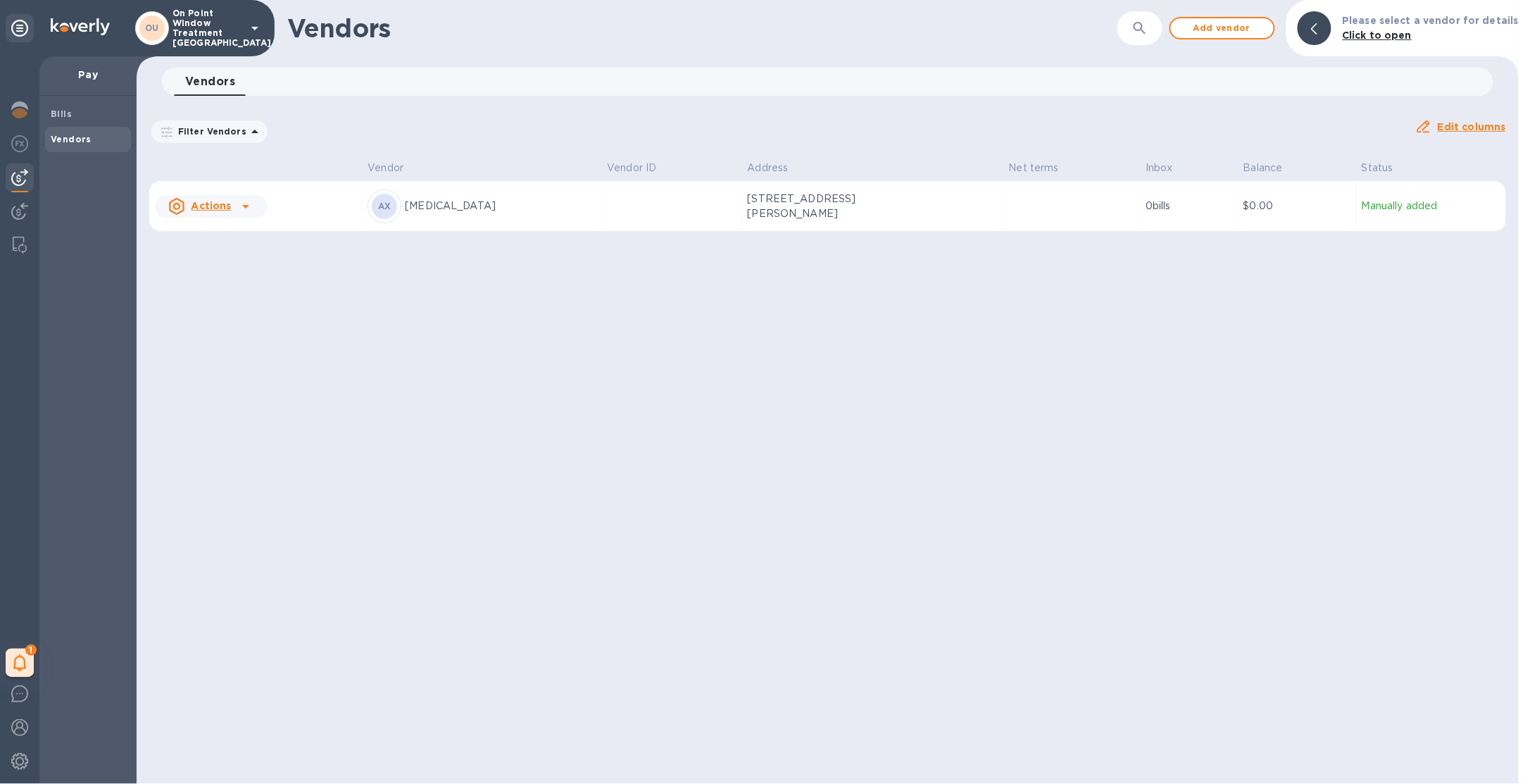
click at [194, 33] on p "On Point Window Treatment [GEOGRAPHIC_DATA]" at bounding box center [208, 28] width 70 height 40
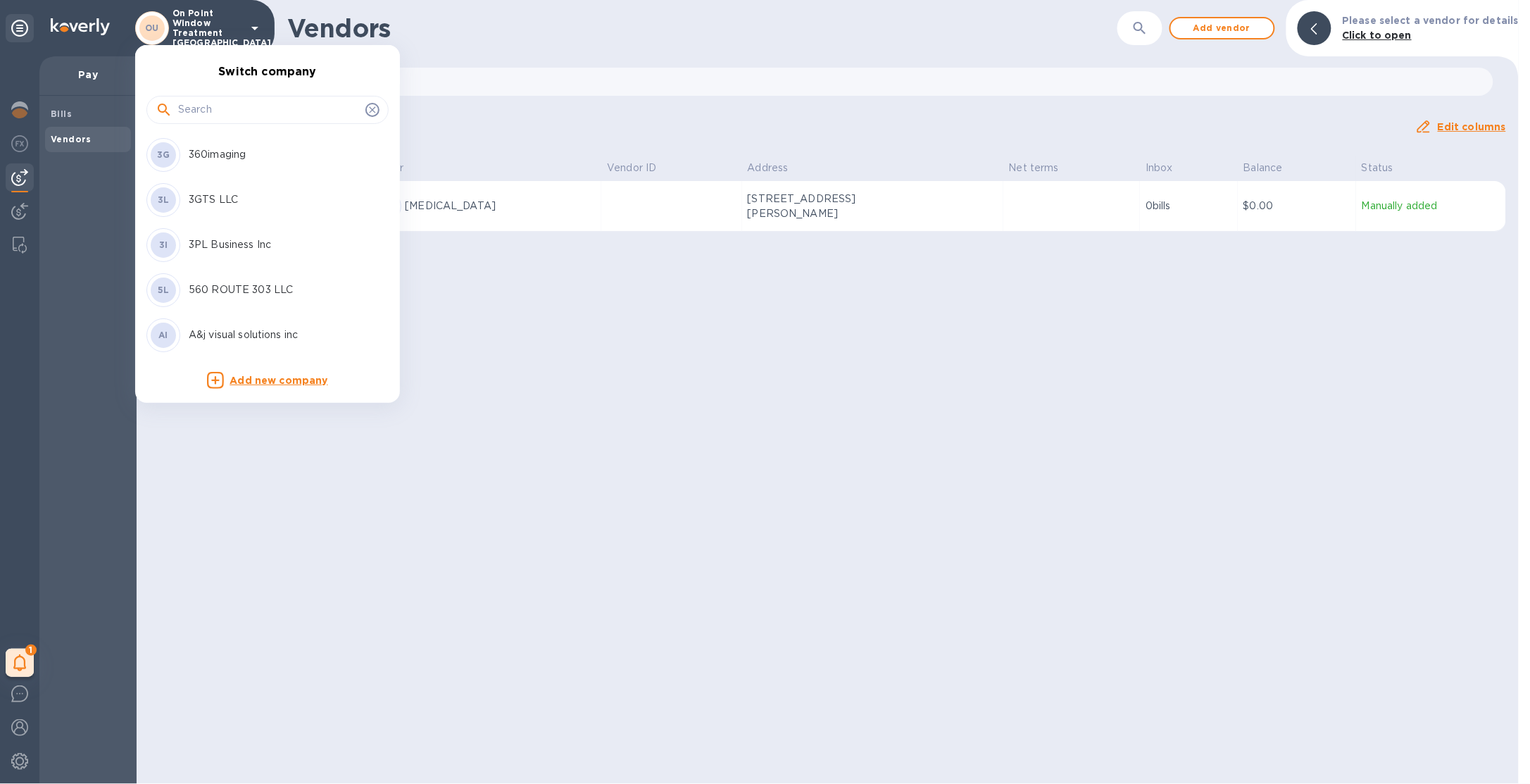
click at [184, 102] on input "text" at bounding box center [269, 110] width 182 height 21
type input "glob"
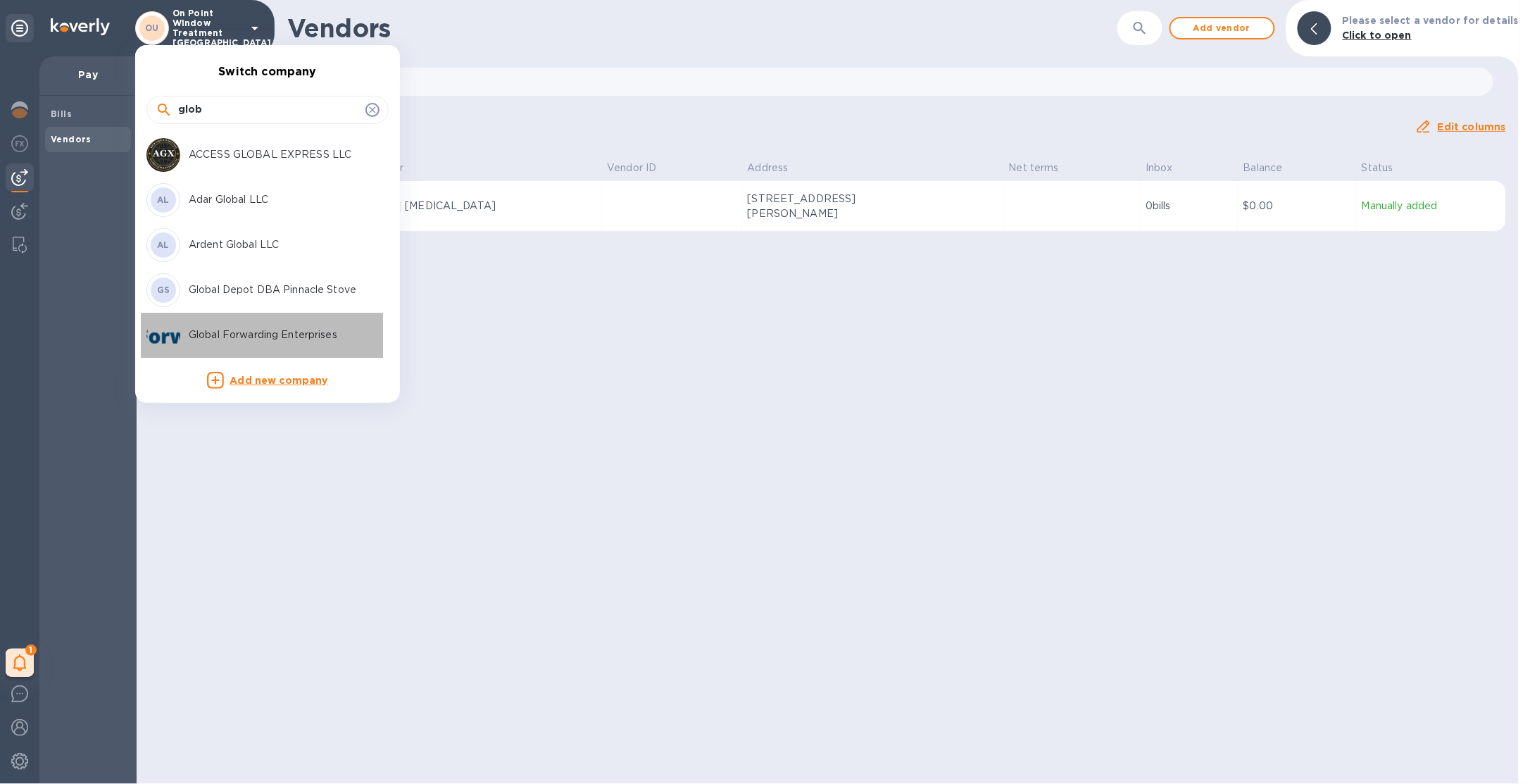
click at [266, 324] on div "Global Forwarding Enterprises" at bounding box center [256, 335] width 220 height 34
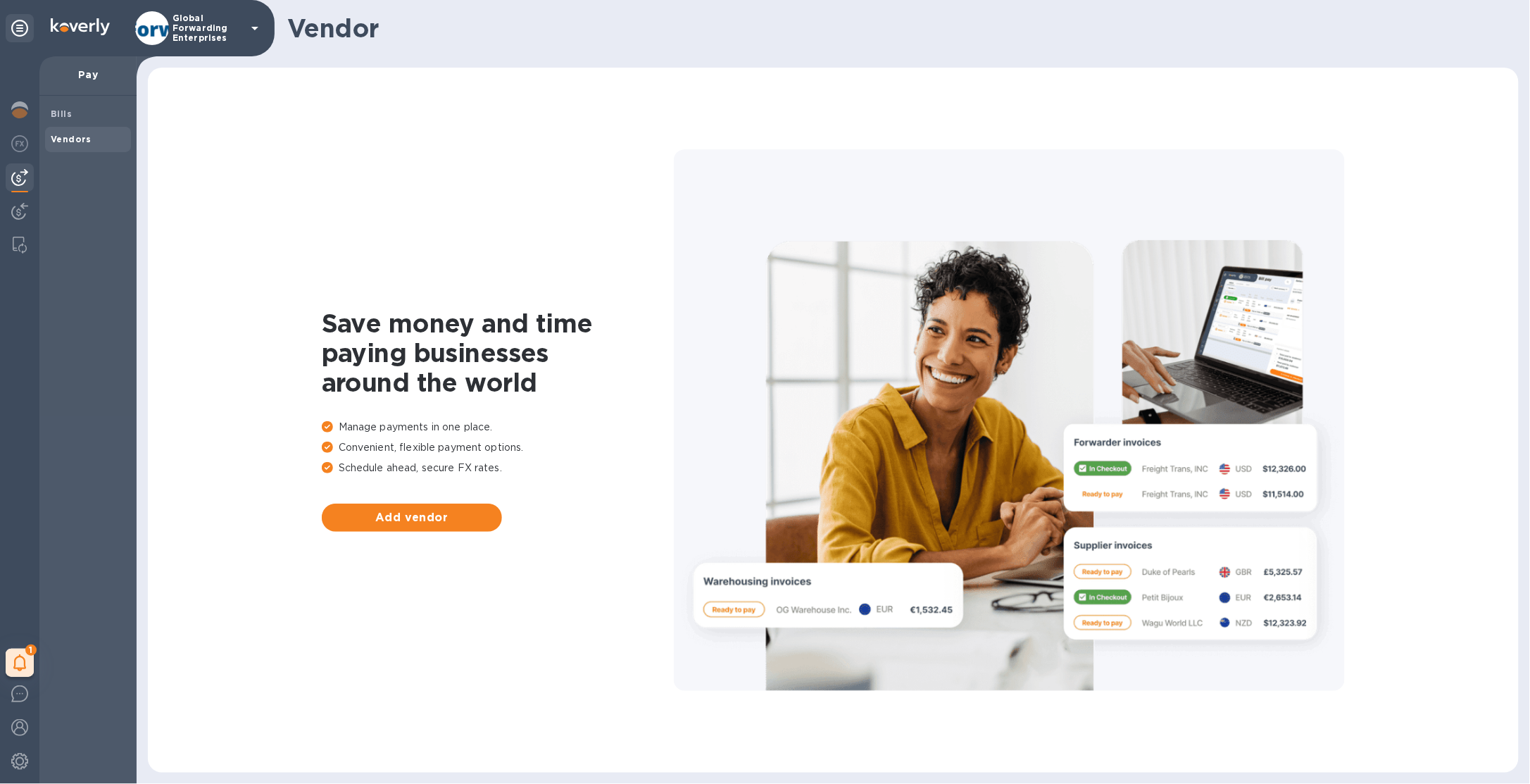
click at [19, 176] on img at bounding box center [20, 178] width 17 height 17
click at [17, 200] on div at bounding box center [20, 212] width 28 height 31
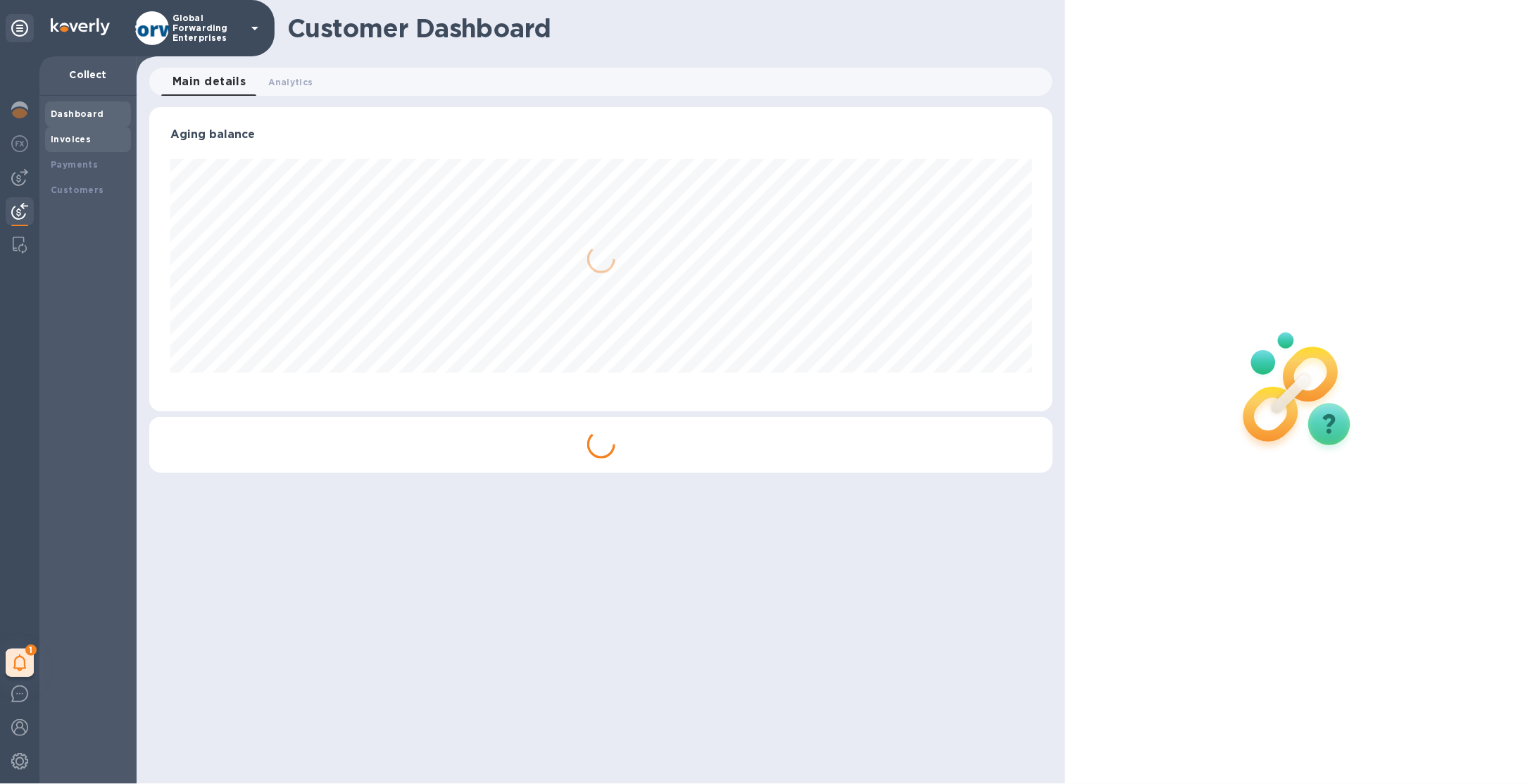
scroll to position [304, 904]
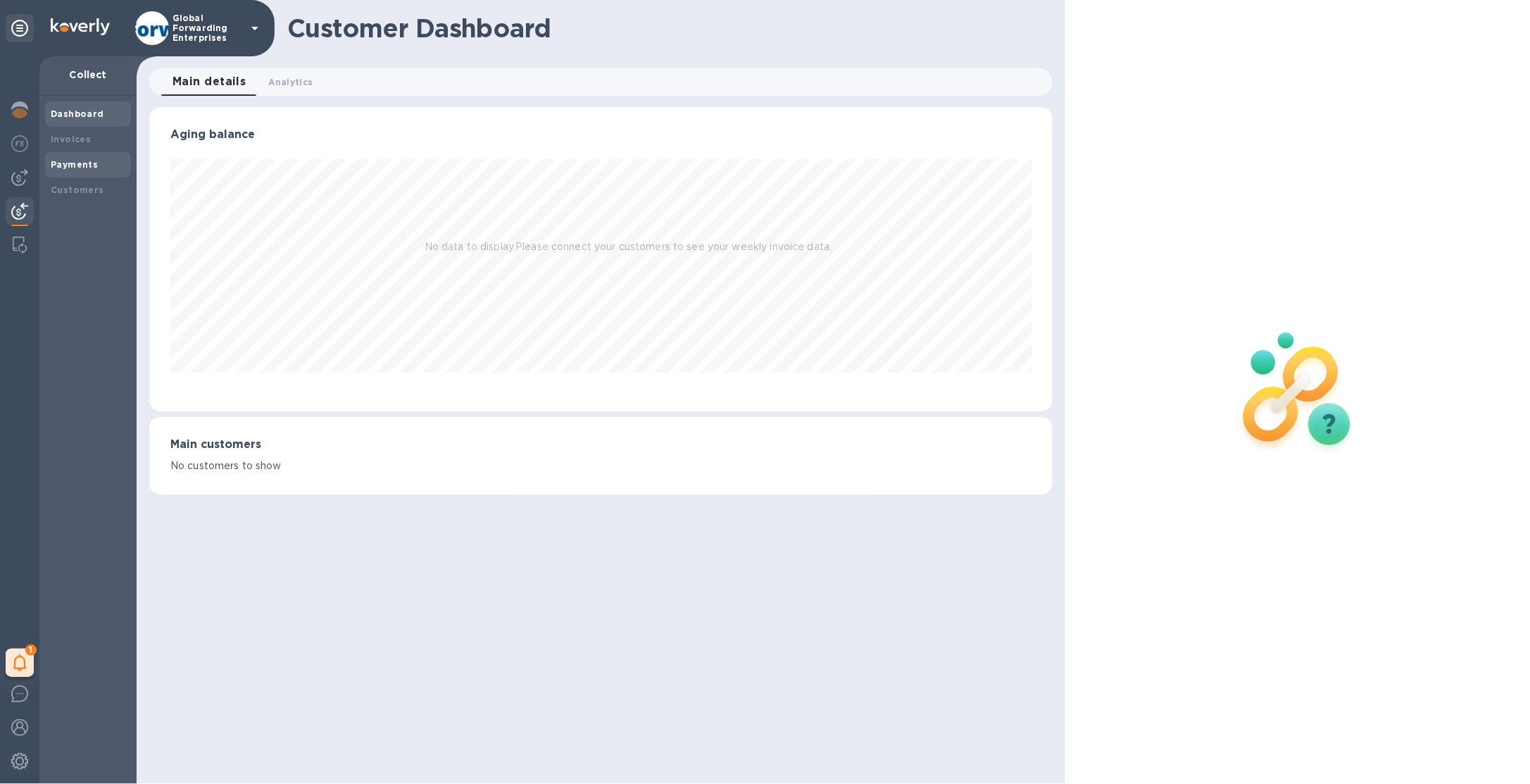
click at [75, 161] on b "Payments" at bounding box center [74, 164] width 47 height 11
